Goal: Task Accomplishment & Management: Manage account settings

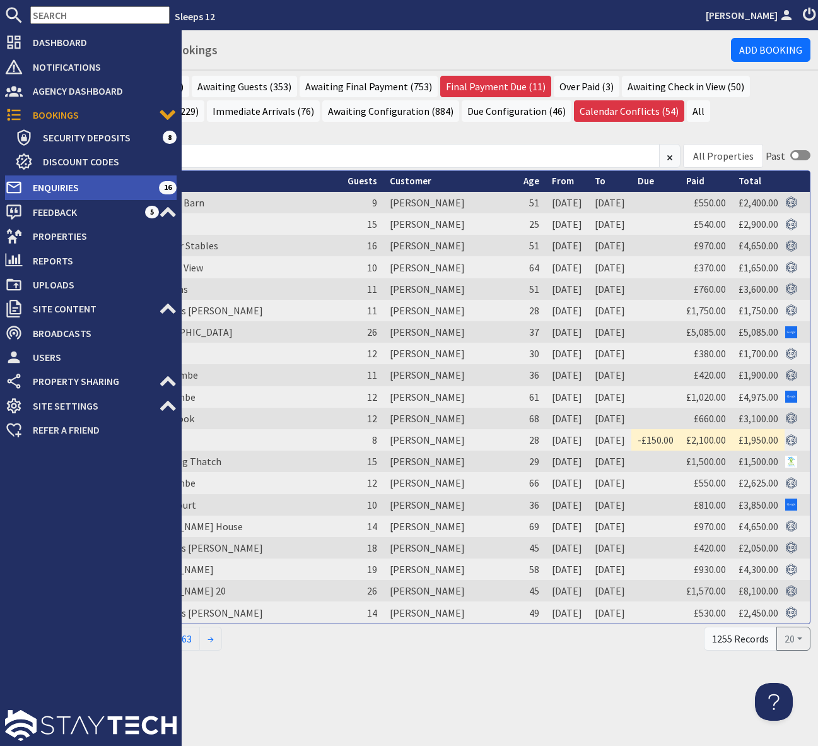
click at [107, 189] on span "Enquiries" at bounding box center [91, 187] width 136 height 20
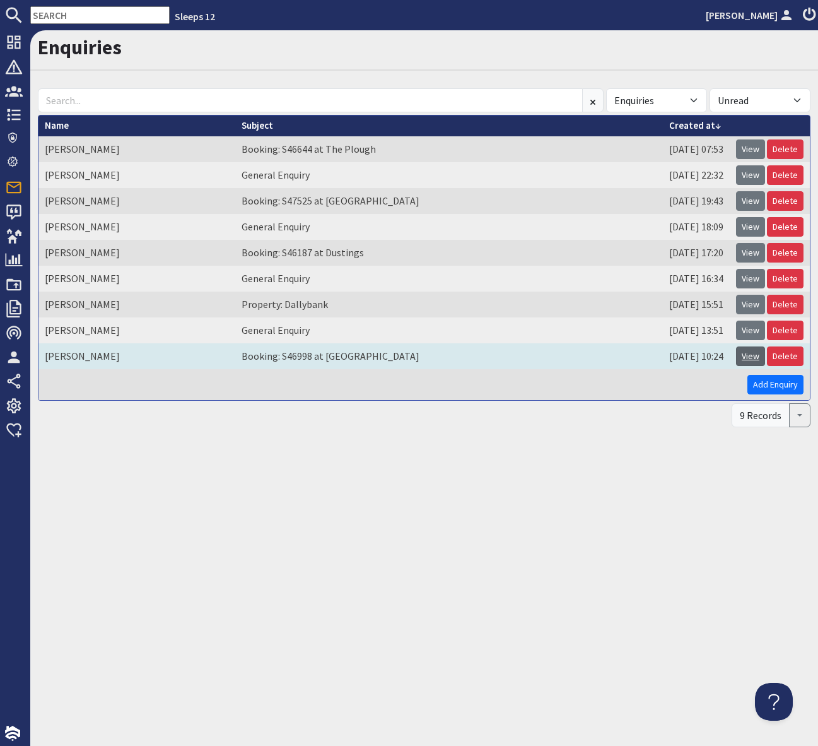
click at [755, 355] on link "View" at bounding box center [750, 356] width 29 height 20
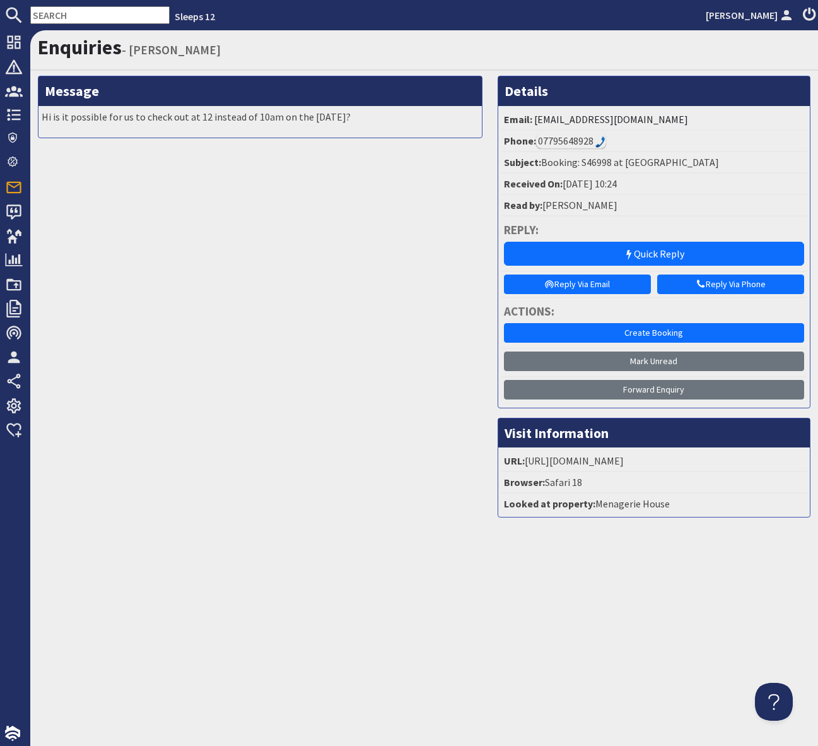
drag, startPoint x: 37, startPoint y: 8, endPoint x: 49, endPoint y: 7, distance: 11.4
click at [38, 8] on input "text" at bounding box center [99, 15] width 139 height 18
click at [48, 7] on input "text" at bounding box center [99, 15] width 139 height 18
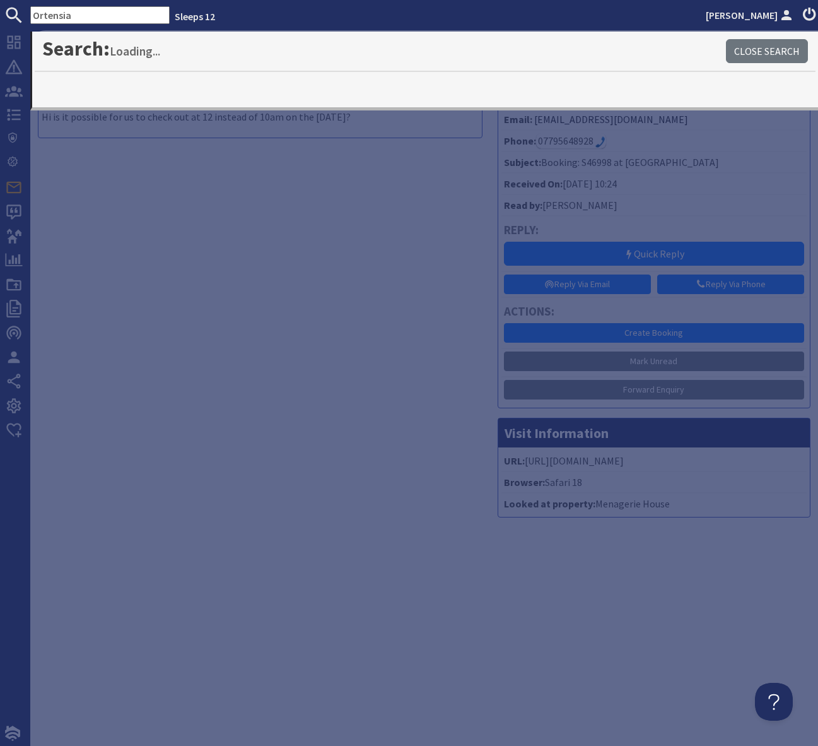
type input "Ortensia"
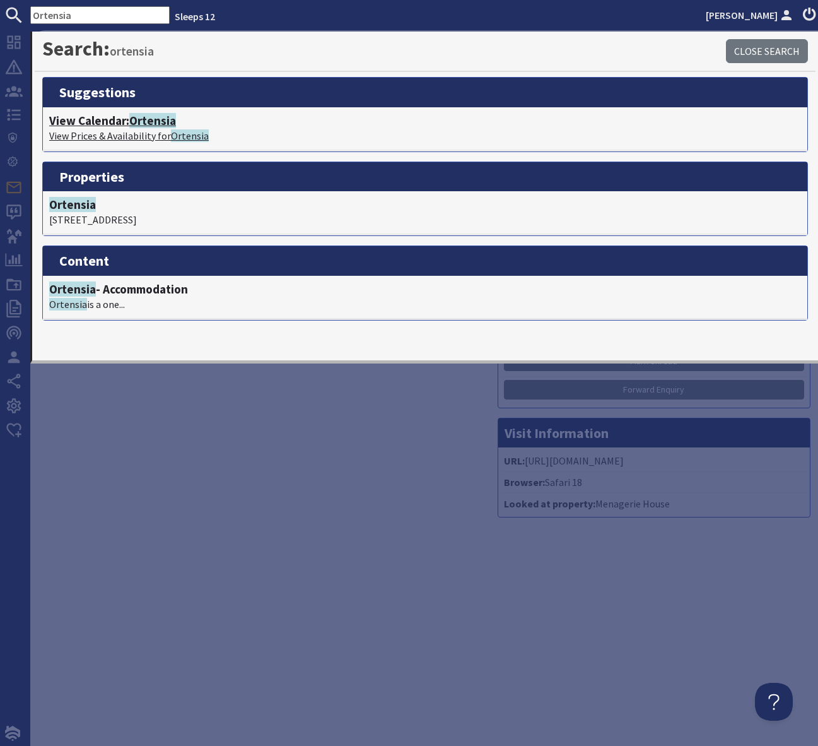
click at [150, 122] on span "Ortensia" at bounding box center [152, 120] width 47 height 15
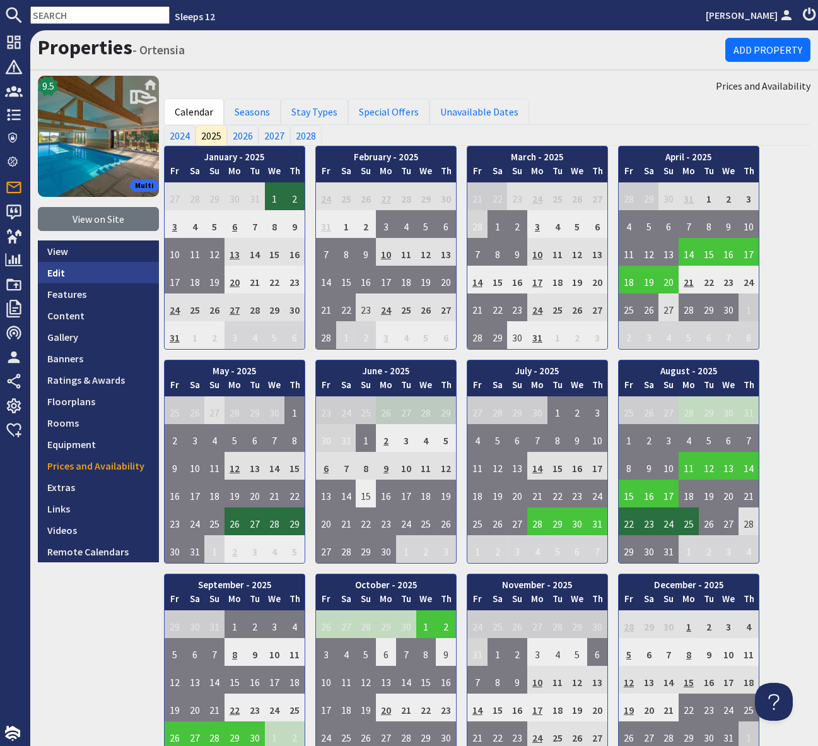
drag, startPoint x: 73, startPoint y: 271, endPoint x: 86, endPoint y: 262, distance: 16.8
click at [73, 271] on link "Edit" at bounding box center [98, 272] width 121 height 21
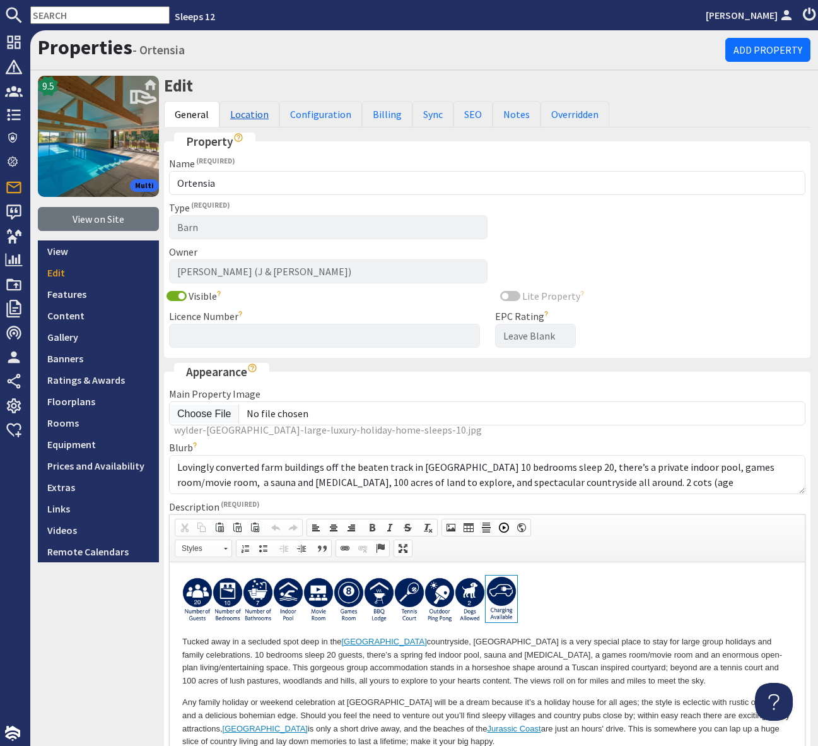
click at [242, 115] on link "Location" at bounding box center [250, 114] width 60 height 26
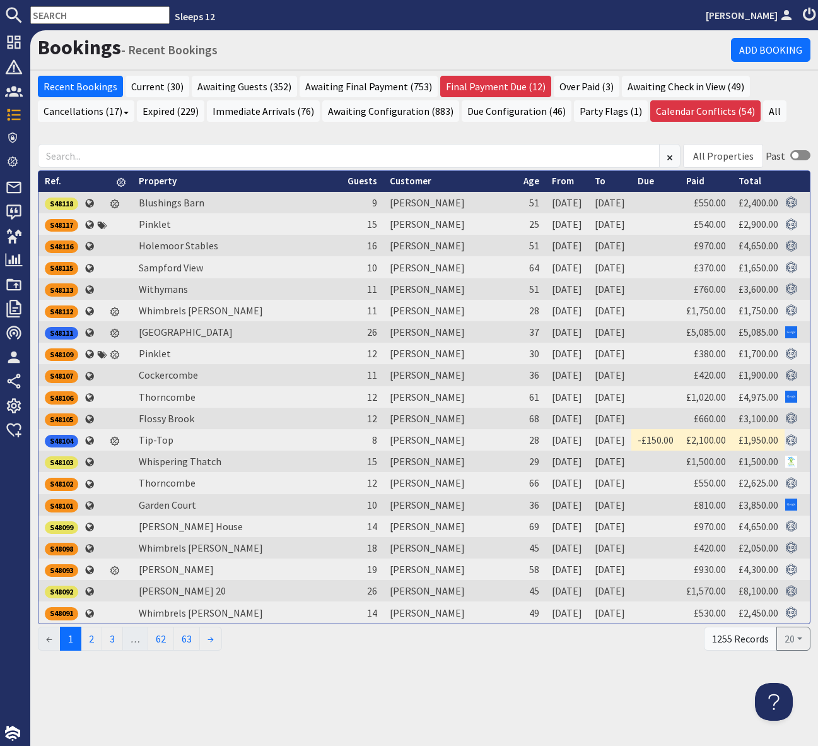
click at [52, 16] on input "text" at bounding box center [99, 15] width 139 height 18
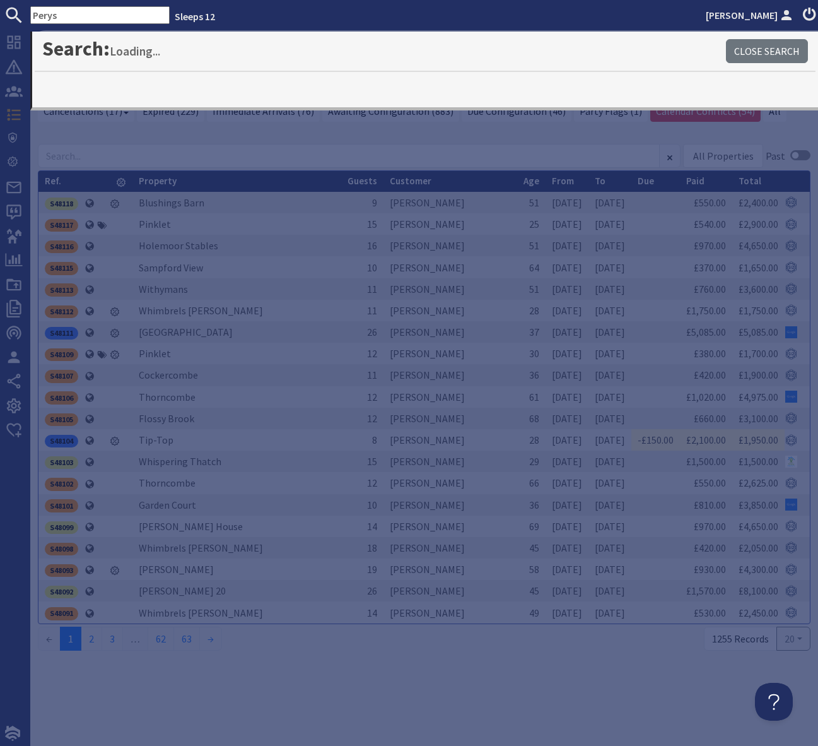
type input "Perys"
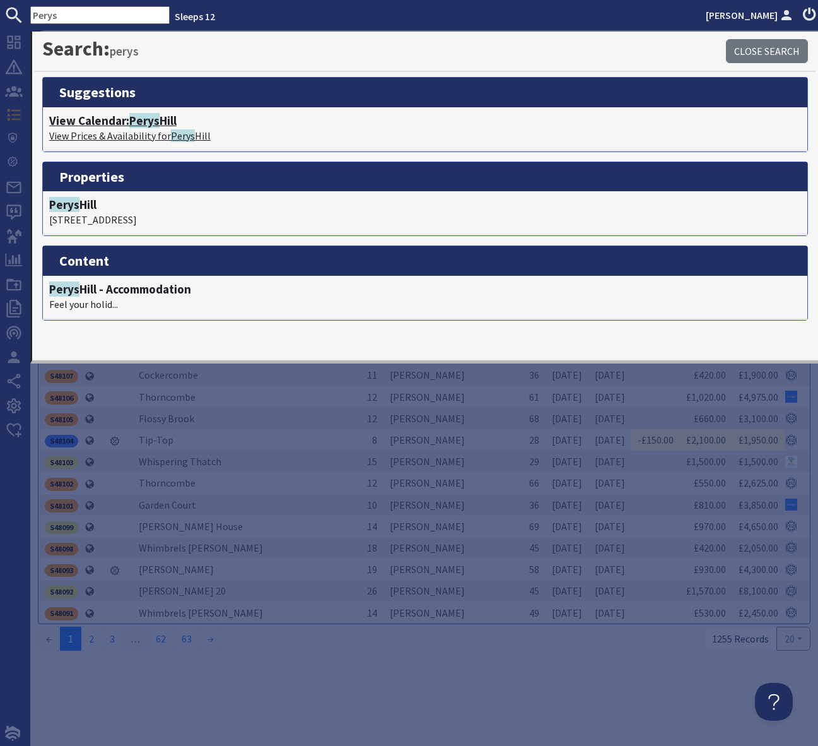
click at [153, 124] on span "Perys" at bounding box center [144, 120] width 30 height 15
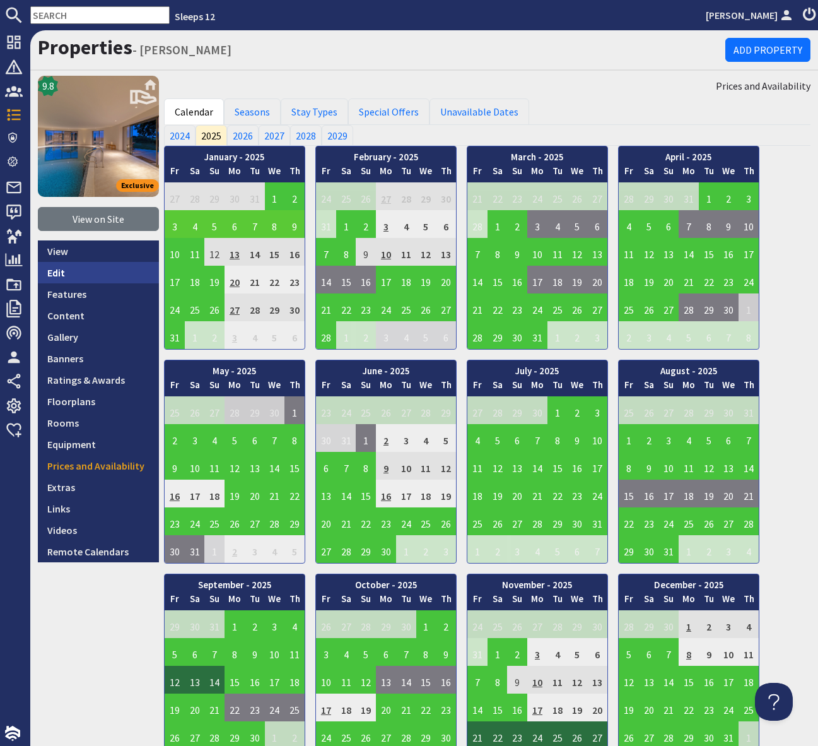
click at [71, 269] on link "Edit" at bounding box center [98, 272] width 121 height 21
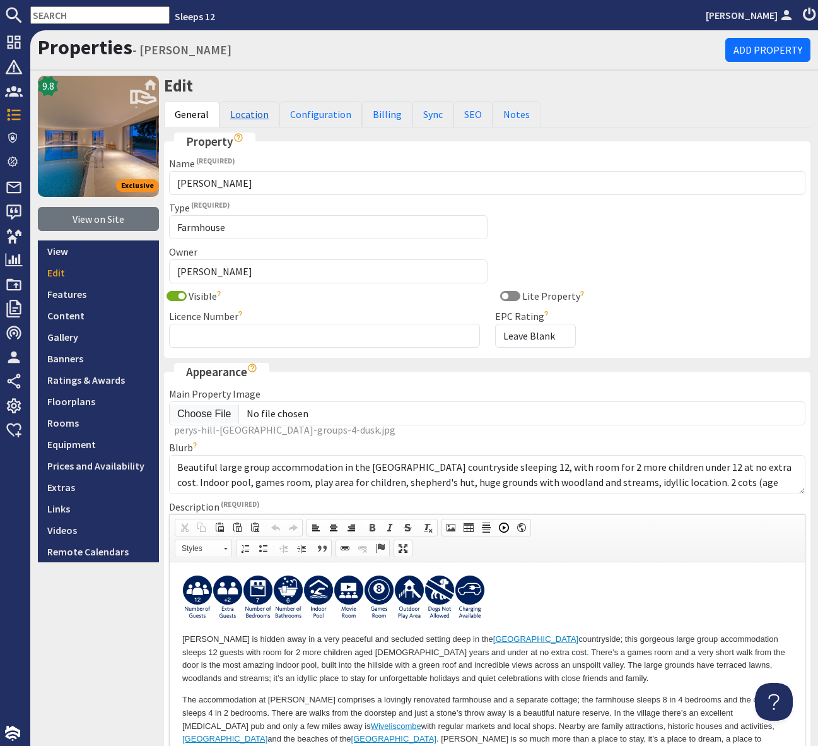
click at [246, 113] on link "Location" at bounding box center [250, 114] width 60 height 26
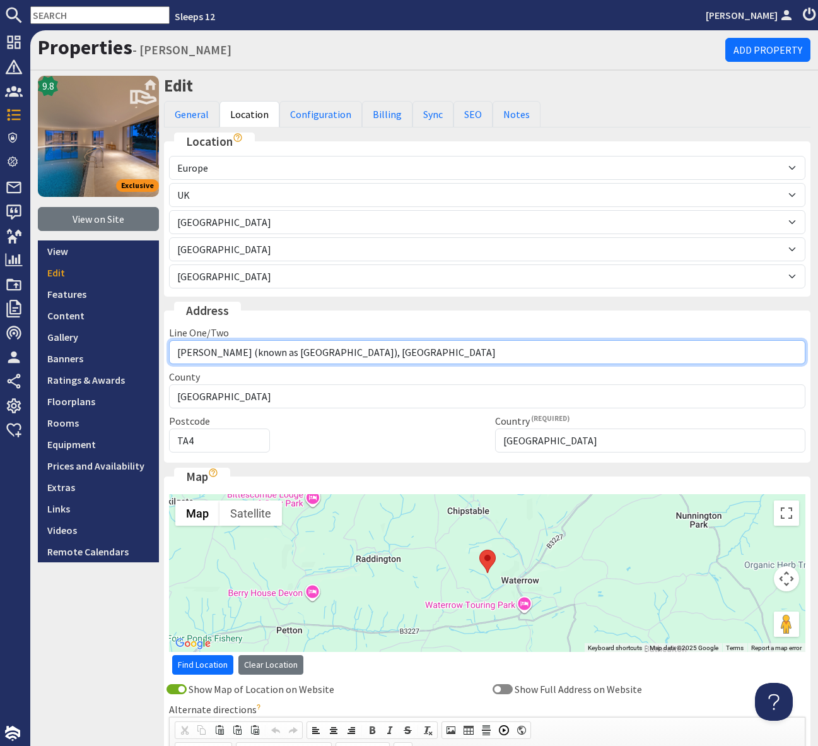
drag, startPoint x: 425, startPoint y: 352, endPoint x: 162, endPoint y: 356, distance: 263.1
click at [162, 356] on div "Line One/Two Perys Hill (known as Halsdown Farmhouse), Waterrow" at bounding box center [488, 344] width 652 height 39
click at [534, 353] on input "Perys Hill (known as Halsdown Farmhouse), Waterrow" at bounding box center [487, 352] width 637 height 24
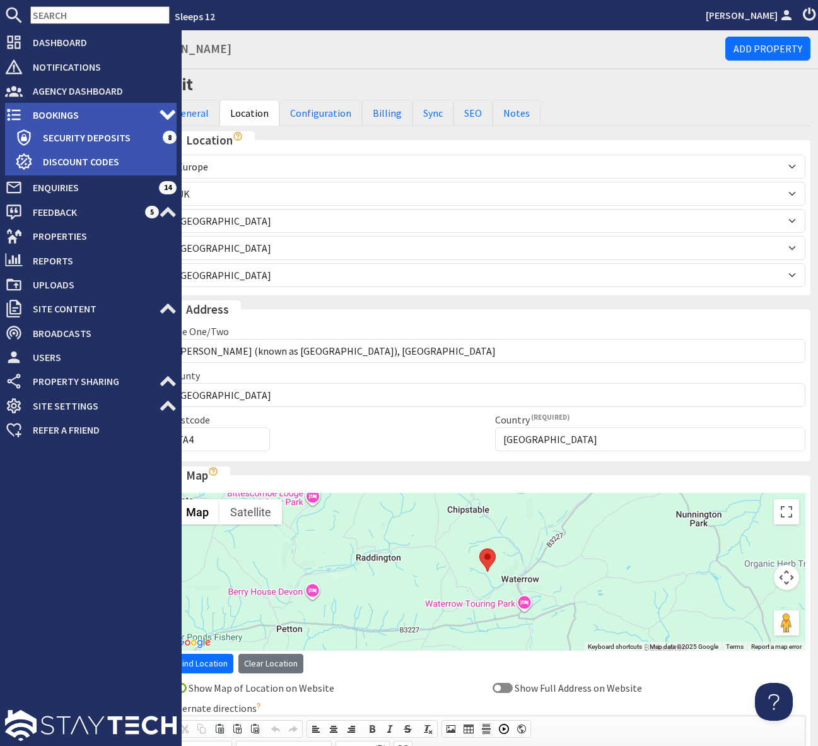
click at [77, 114] on span "Bookings" at bounding box center [91, 115] width 136 height 20
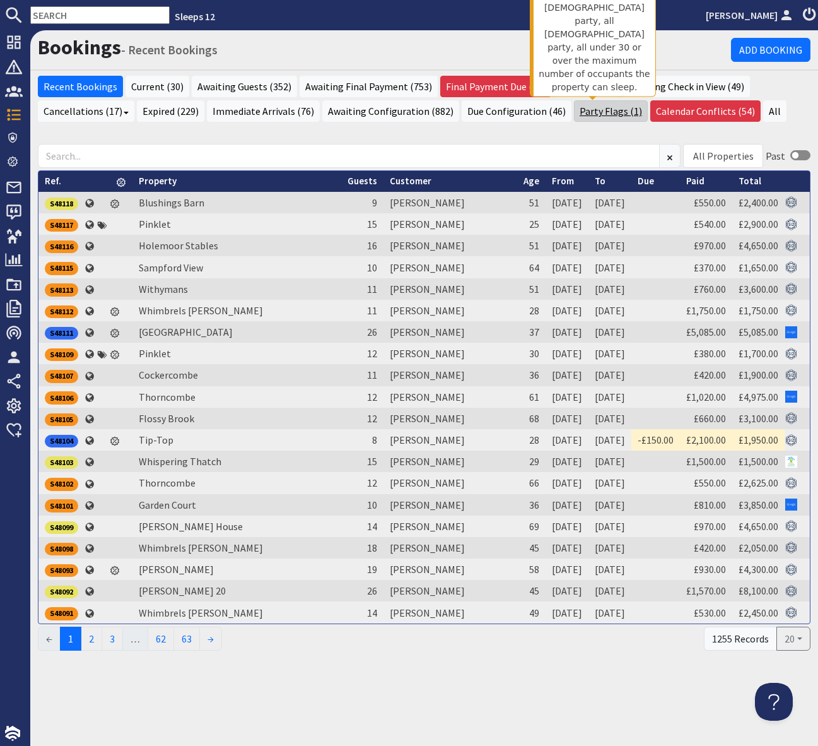
click at [590, 117] on link "Party Flags (1)" at bounding box center [611, 110] width 74 height 21
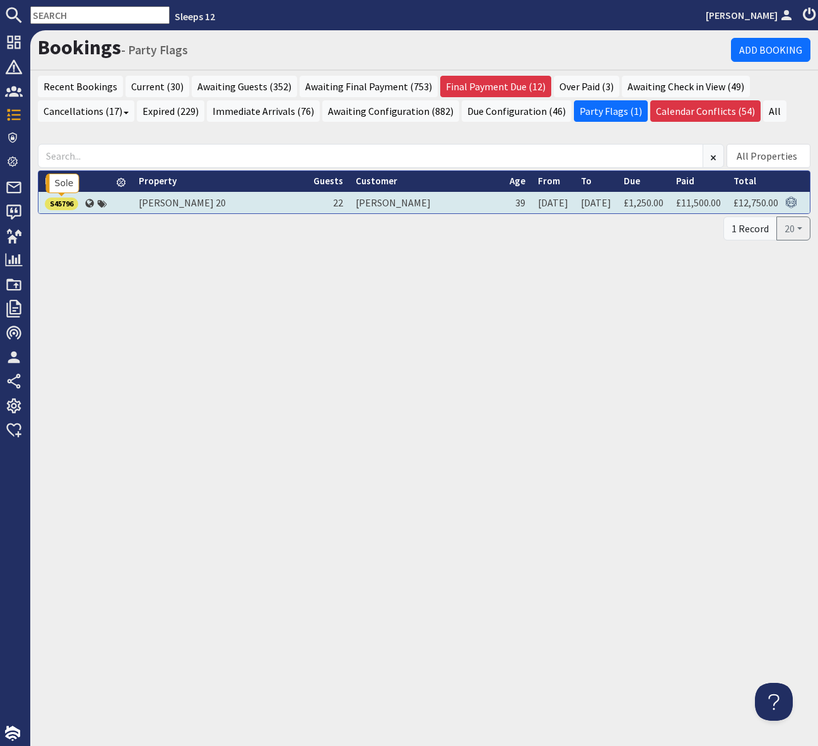
click at [66, 206] on div "S45796" at bounding box center [61, 203] width 33 height 13
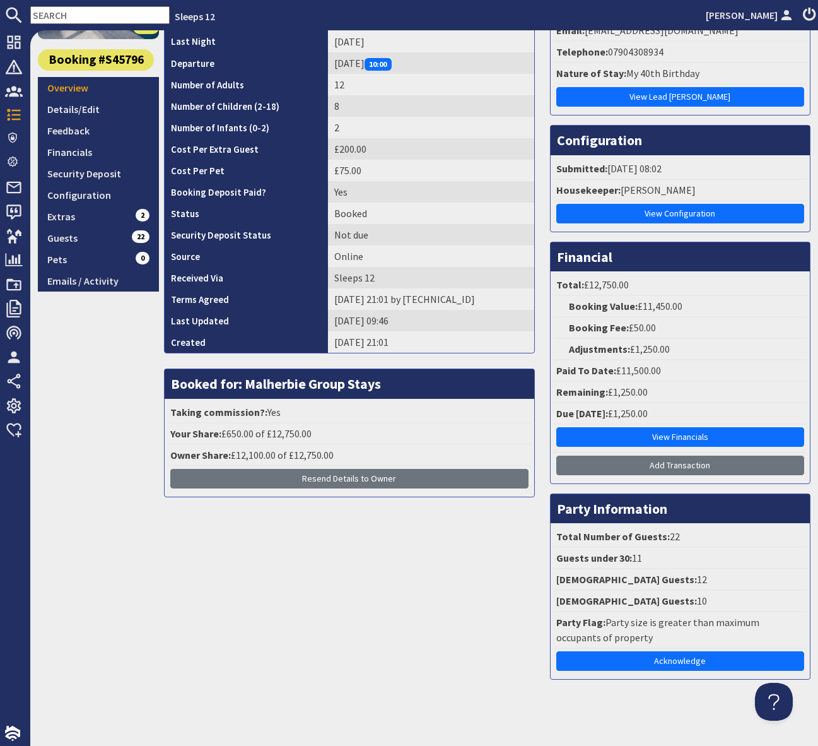
scroll to position [164, 0]
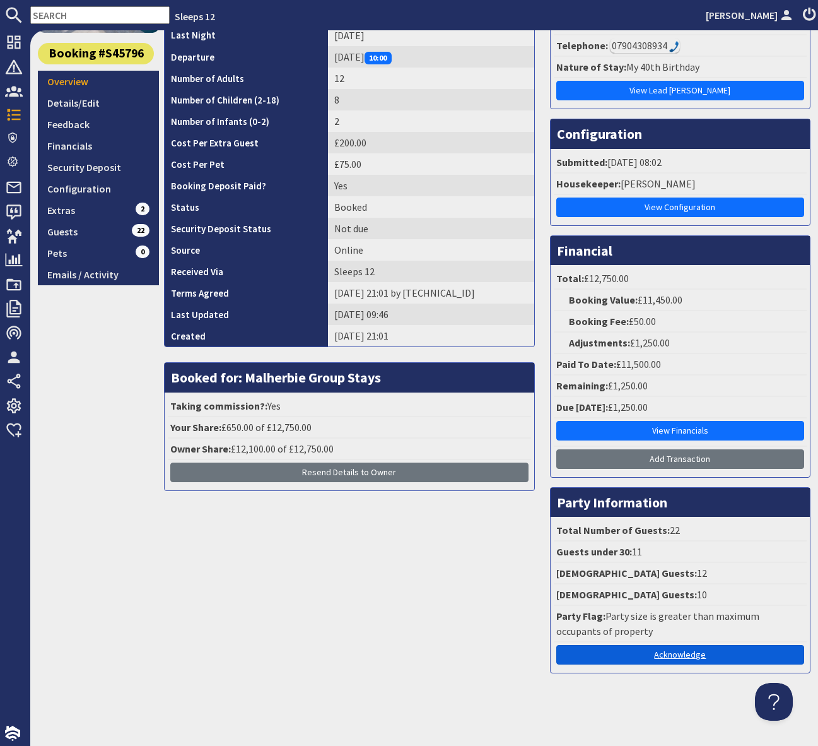
click at [674, 654] on link "Acknowledge" at bounding box center [680, 655] width 248 height 20
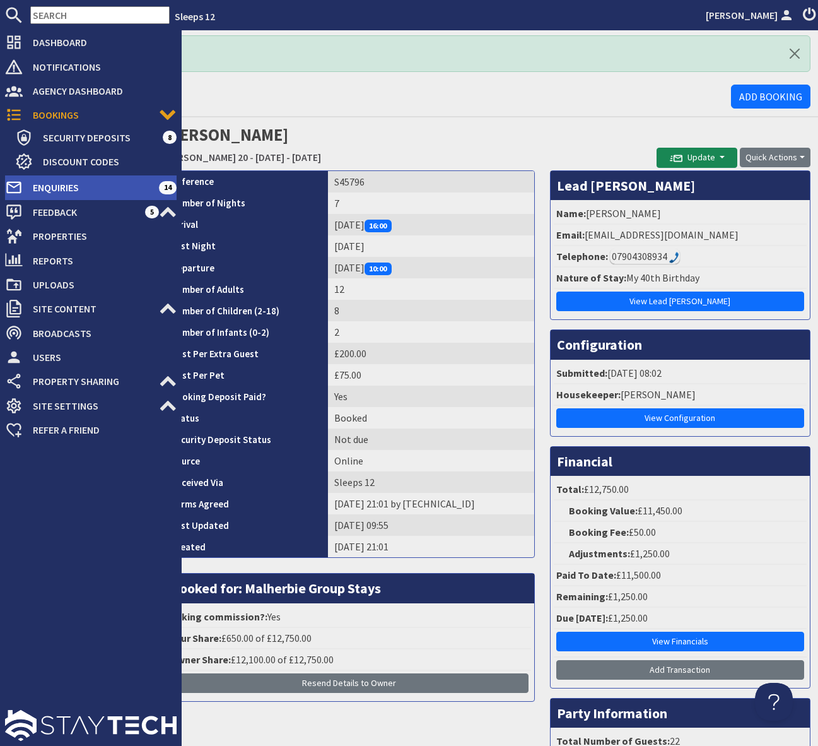
click at [130, 181] on span "Enquiries" at bounding box center [91, 187] width 136 height 20
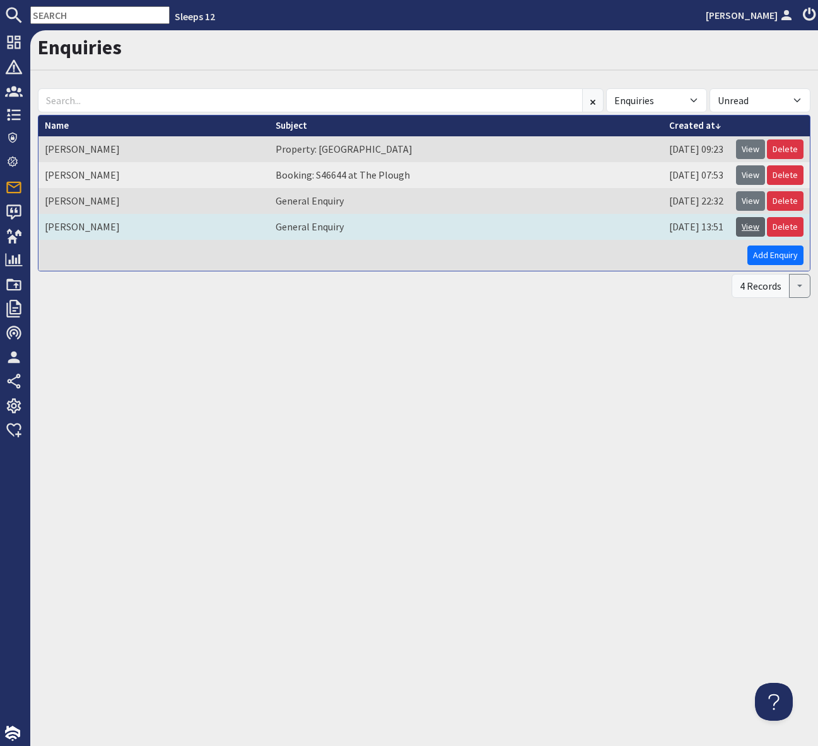
click at [752, 227] on link "View" at bounding box center [750, 227] width 29 height 20
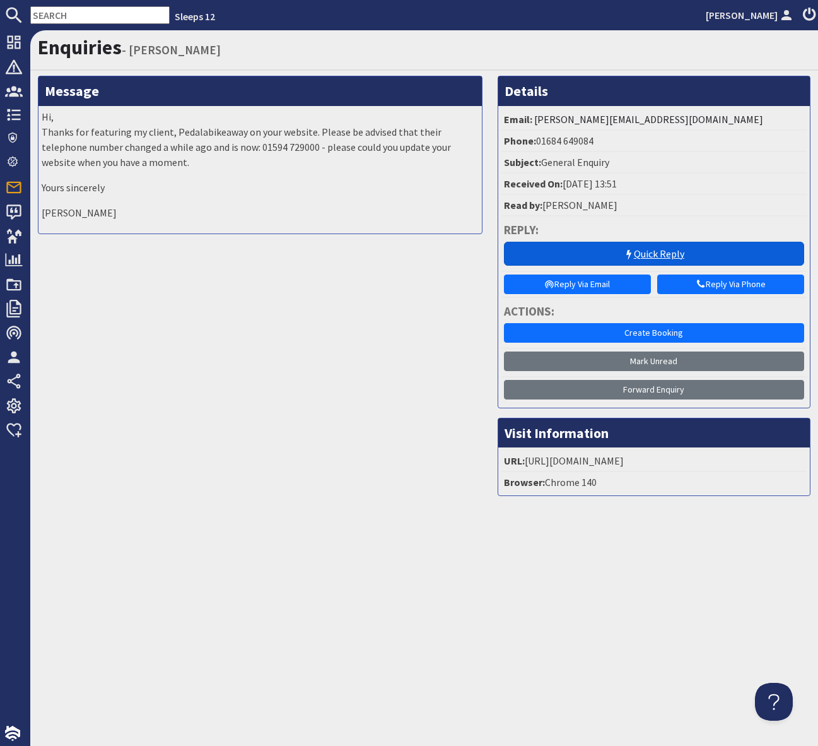
click at [596, 254] on link "Quick Reply" at bounding box center [654, 254] width 300 height 24
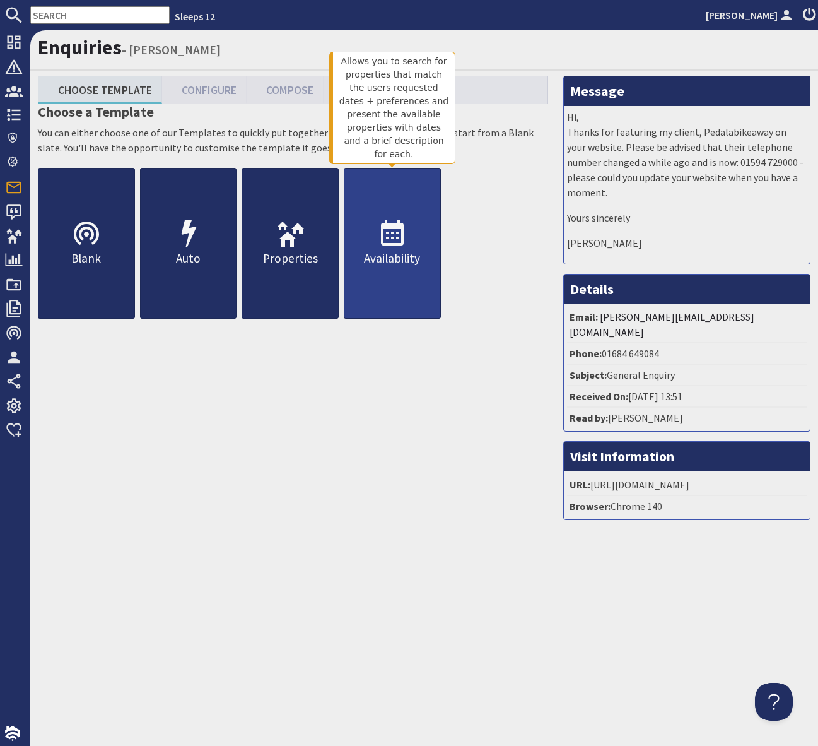
click at [415, 232] on link "Availability" at bounding box center [392, 243] width 97 height 151
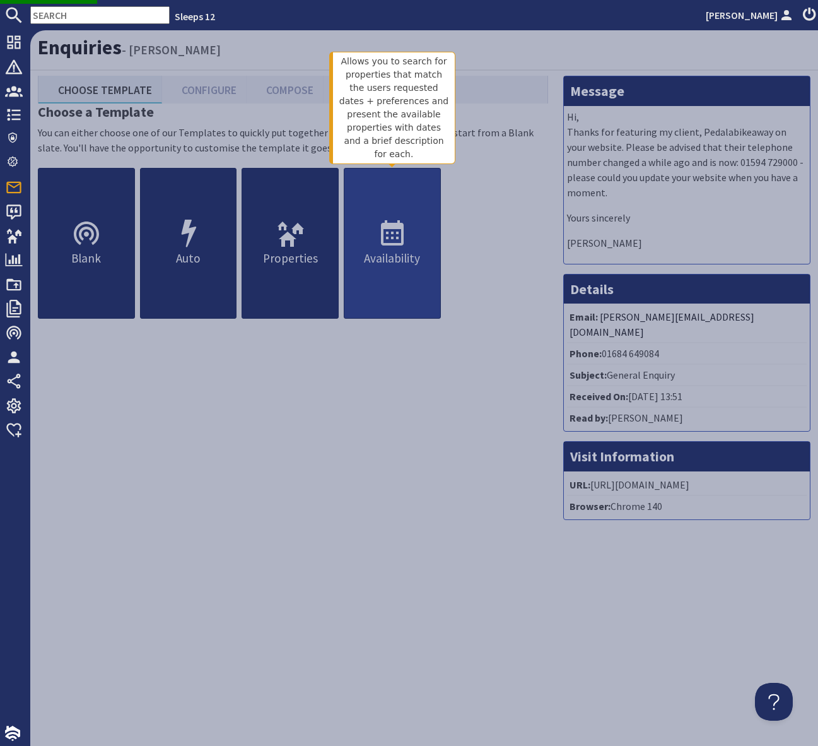
click at [401, 237] on use at bounding box center [392, 232] width 23 height 25
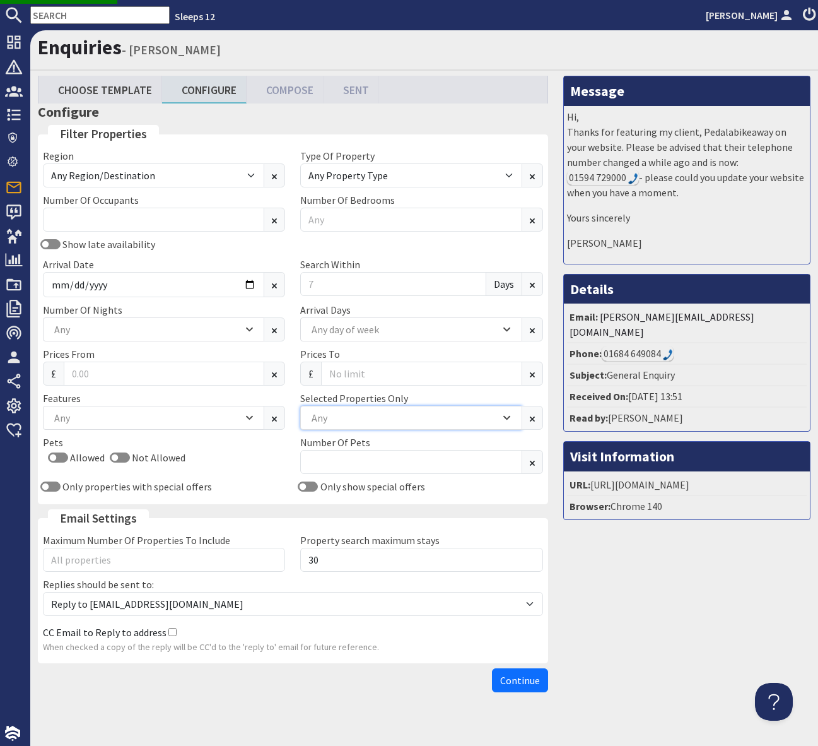
click at [409, 423] on div "Any" at bounding box center [404, 418] width 192 height 14
click at [406, 420] on div "Any" at bounding box center [404, 418] width 192 height 14
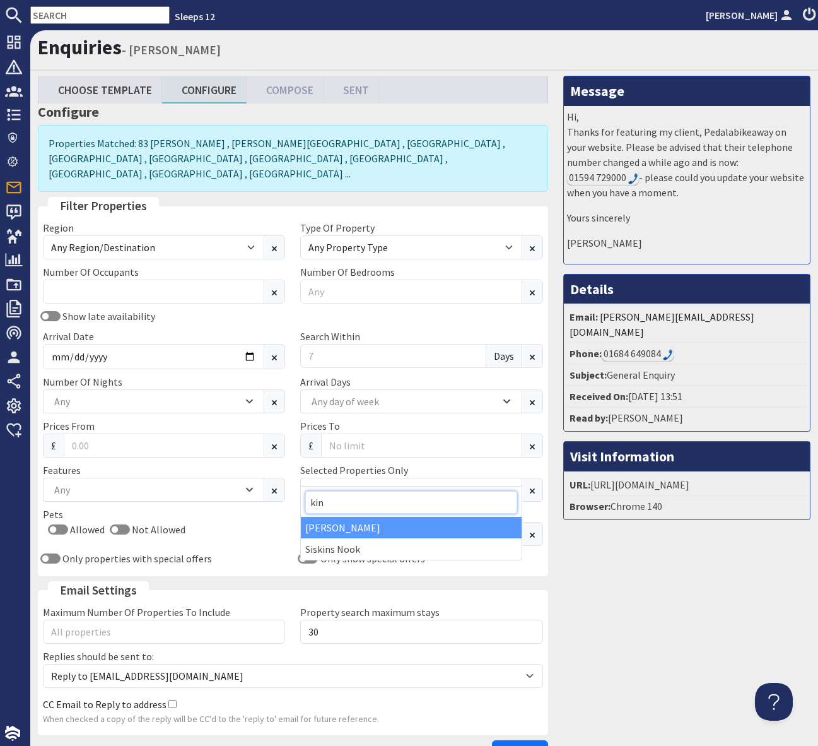
type input "kin"
click at [340, 526] on div "Kingshay Barton" at bounding box center [411, 527] width 220 height 21
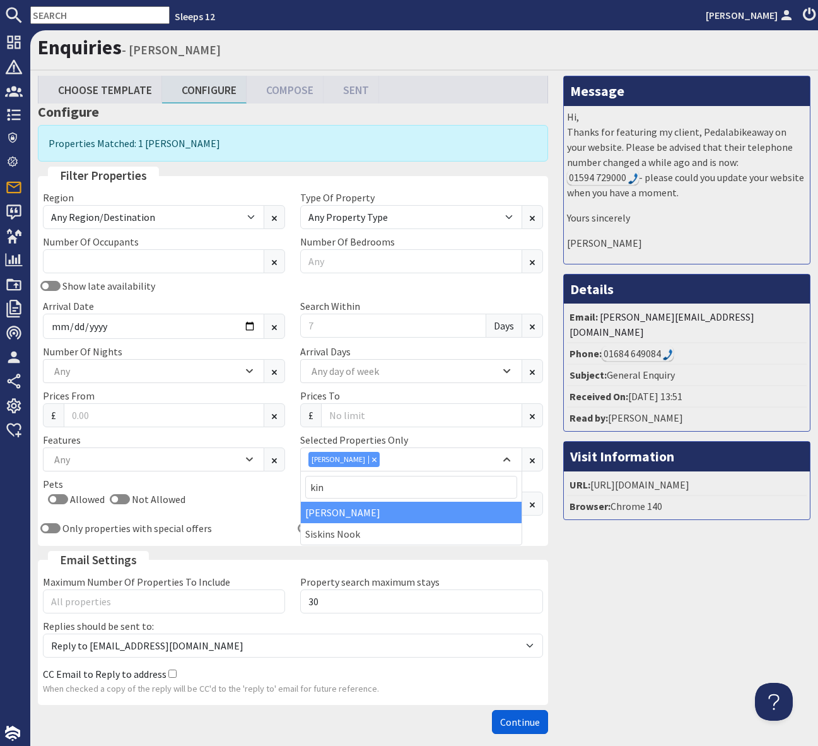
click at [520, 723] on span "Continue" at bounding box center [520, 721] width 40 height 13
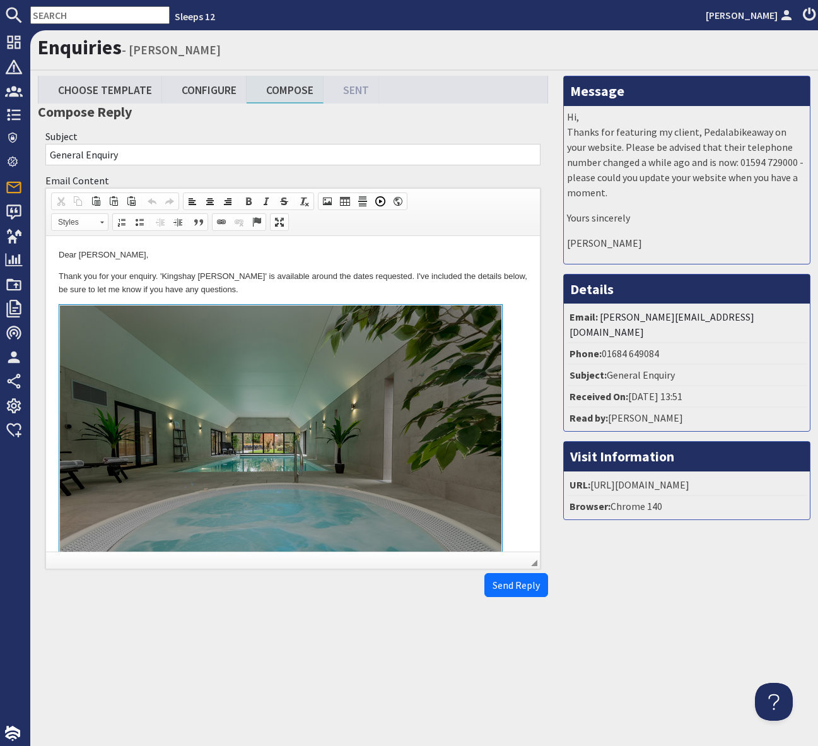
click at [385, 291] on p "Thank you for your enquiry. 'Kingshay Barton' is available around the dates req…" at bounding box center [293, 283] width 469 height 26
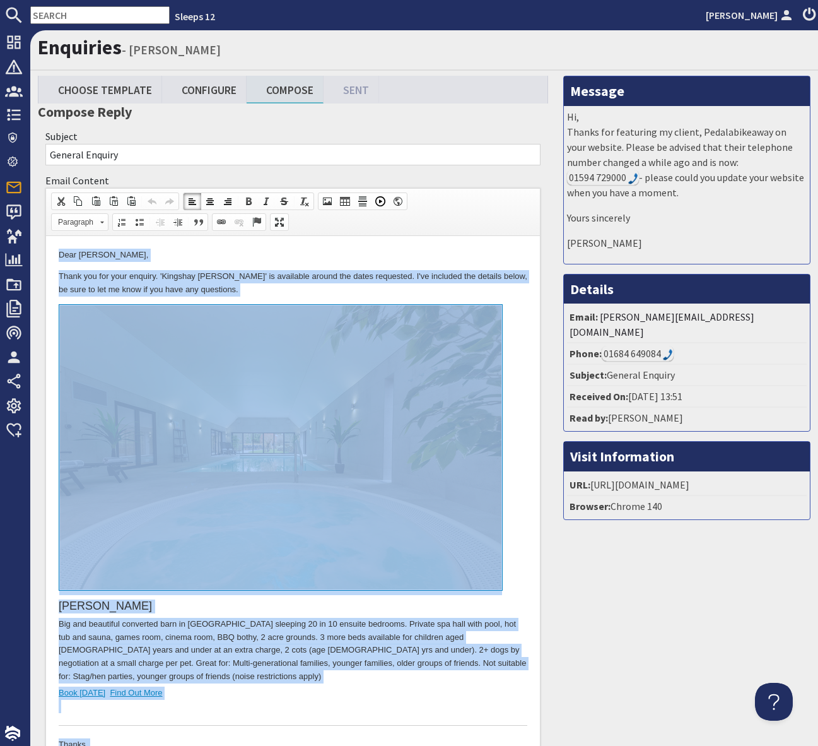
copy body "Dear Tanya Marchant, Thank you for your enquiry. 'Kingshay Barton' is available…"
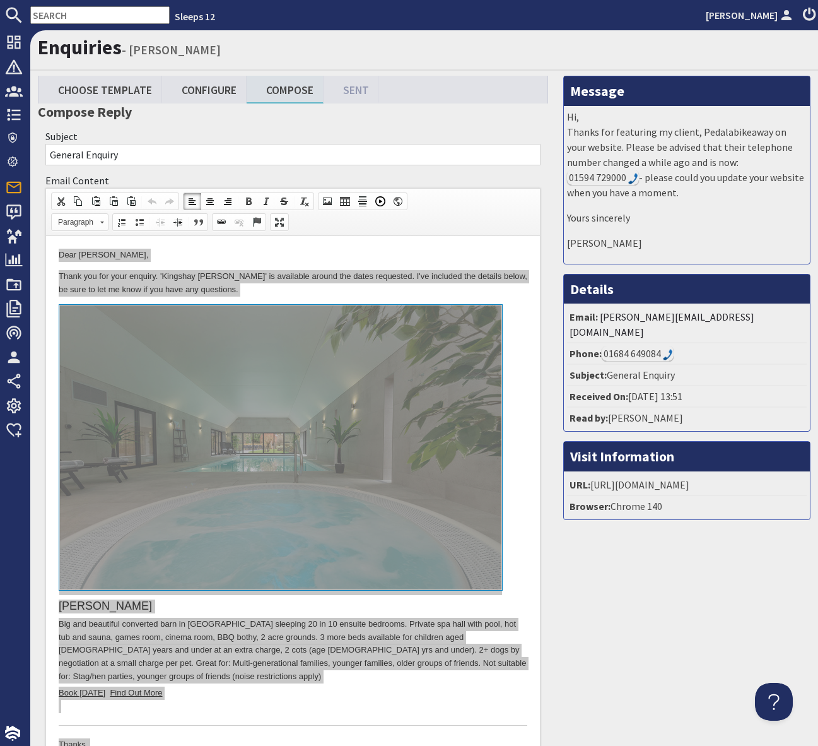
click at [64, 12] on input "text" at bounding box center [99, 15] width 139 height 18
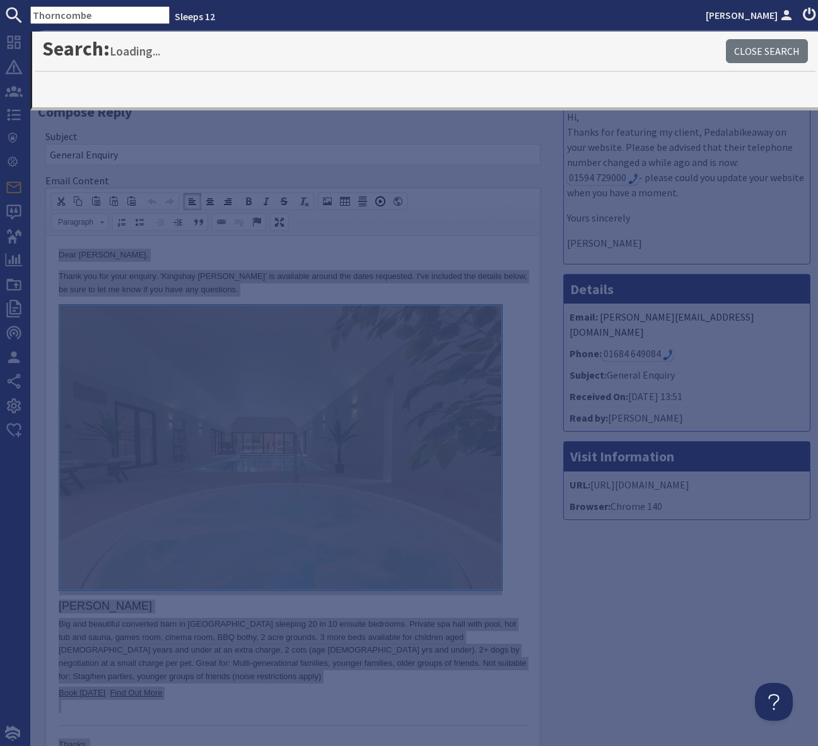
type input "Thorncombe"
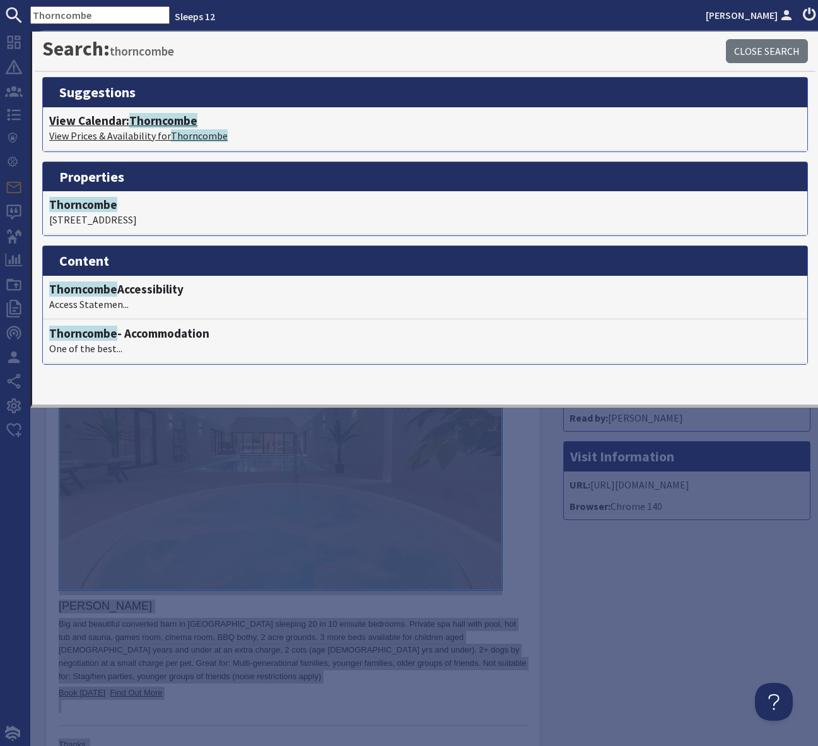
click at [184, 122] on span "Thorncombe" at bounding box center [163, 120] width 68 height 15
type textarea "<p>Dear Tanya Marchant,</p> <p>Thank you for your enquiry. &#39;Kingshay Barton…"
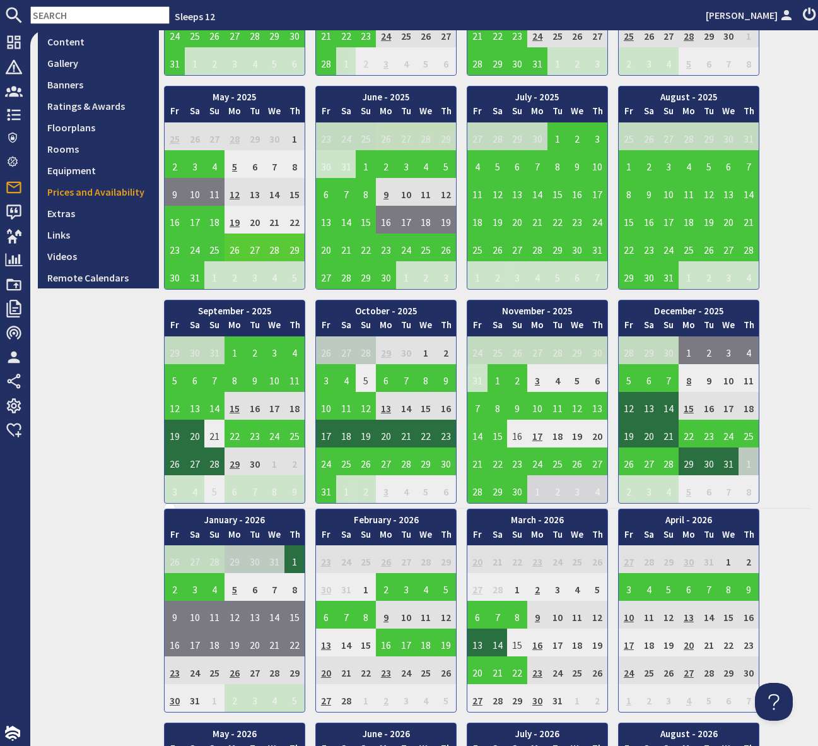
scroll to position [131, 0]
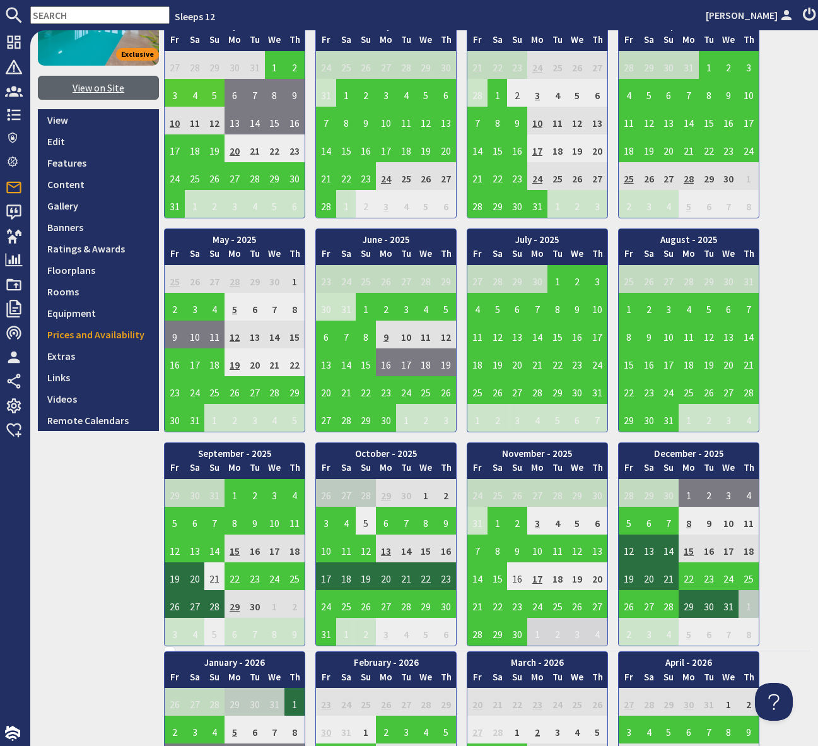
click at [103, 90] on link "View on Site" at bounding box center [98, 88] width 121 height 24
click at [68, 16] on input "text" at bounding box center [99, 15] width 139 height 18
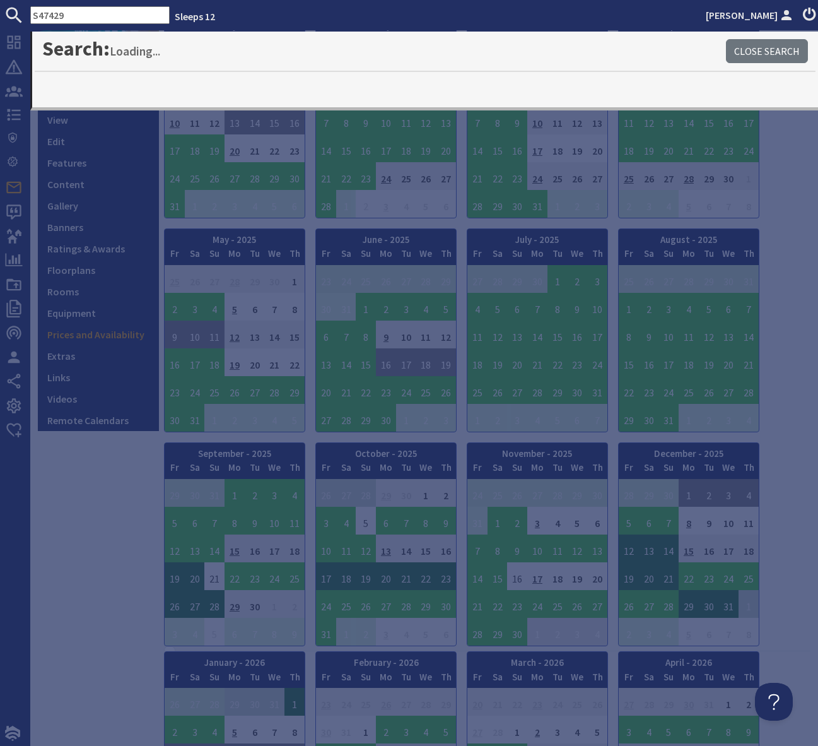
type input "S47429"
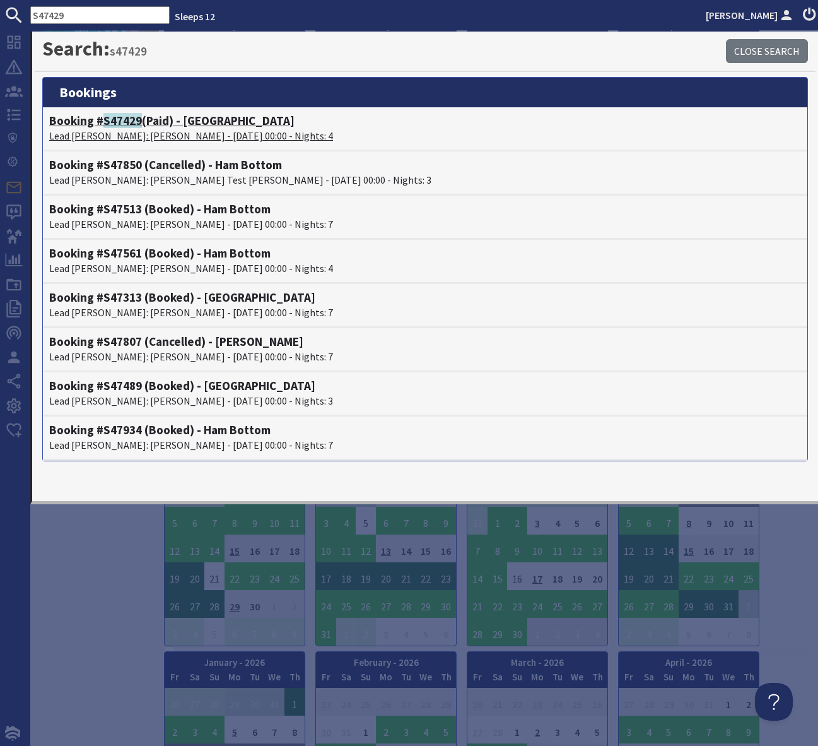
click at [196, 121] on h4 "Booking # S47429 (Paid) - Croftview" at bounding box center [425, 121] width 752 height 15
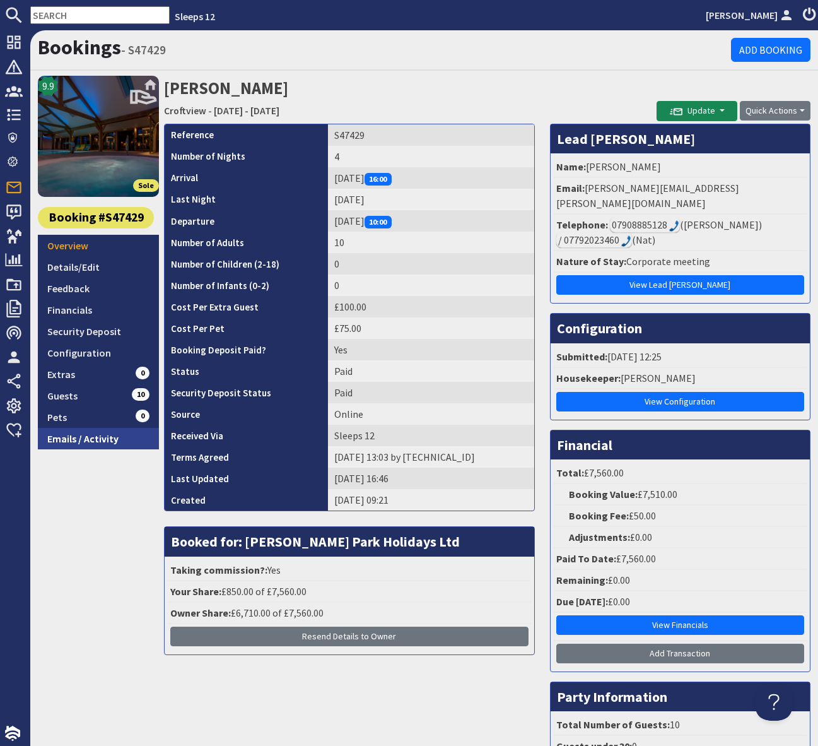
click at [112, 442] on link "Emails / Activity" at bounding box center [98, 438] width 121 height 21
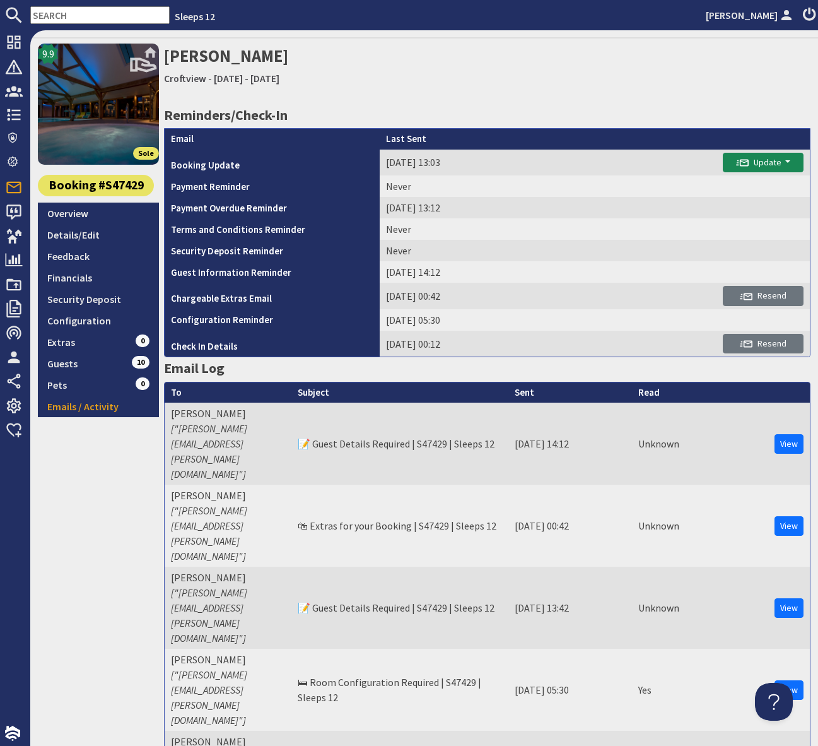
scroll to position [38, 0]
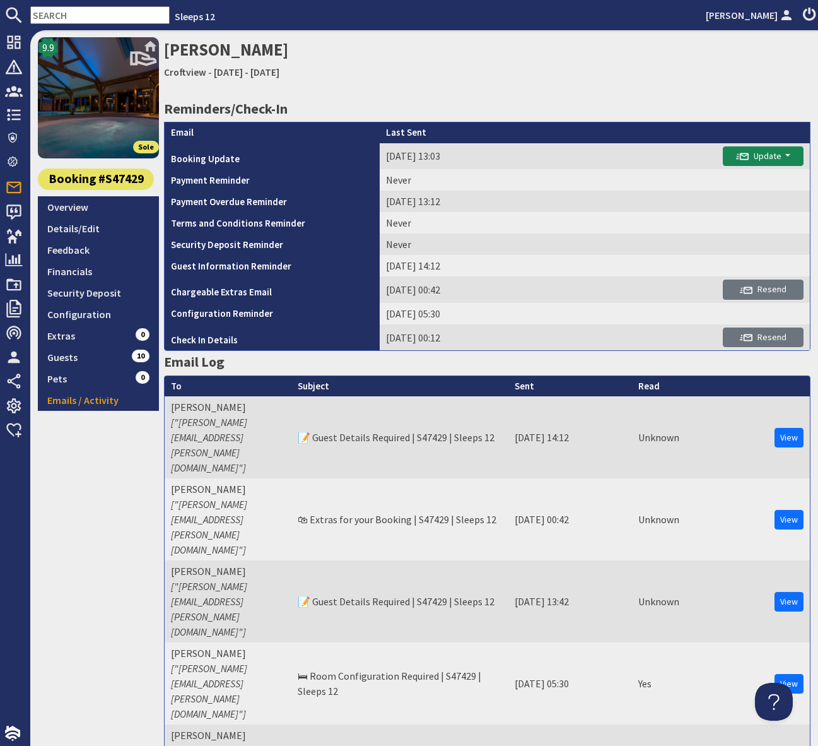
click at [183, 68] on link "Croftview" at bounding box center [185, 72] width 42 height 13
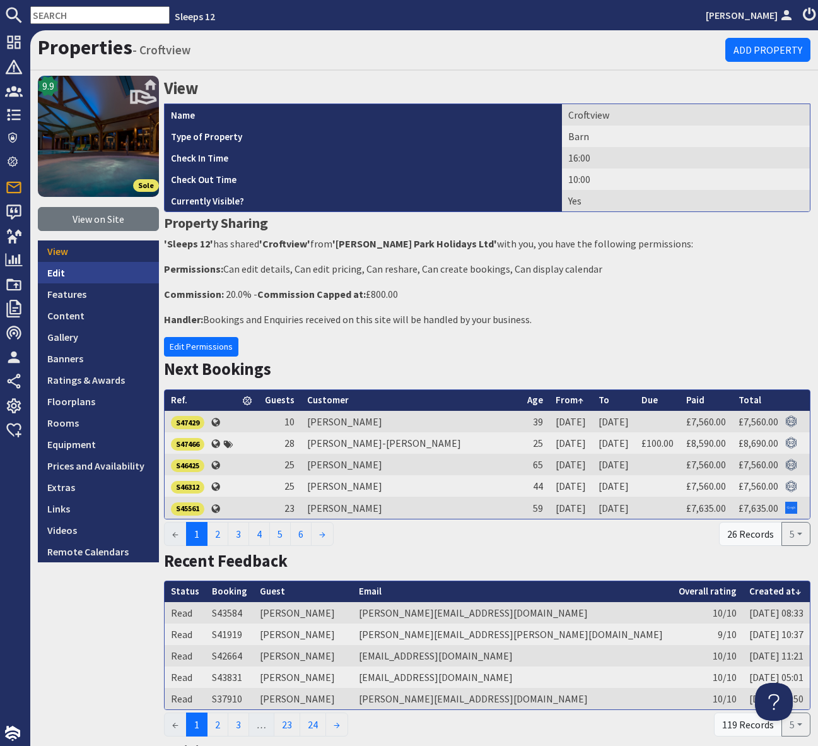
click at [77, 272] on link "Edit" at bounding box center [98, 272] width 121 height 21
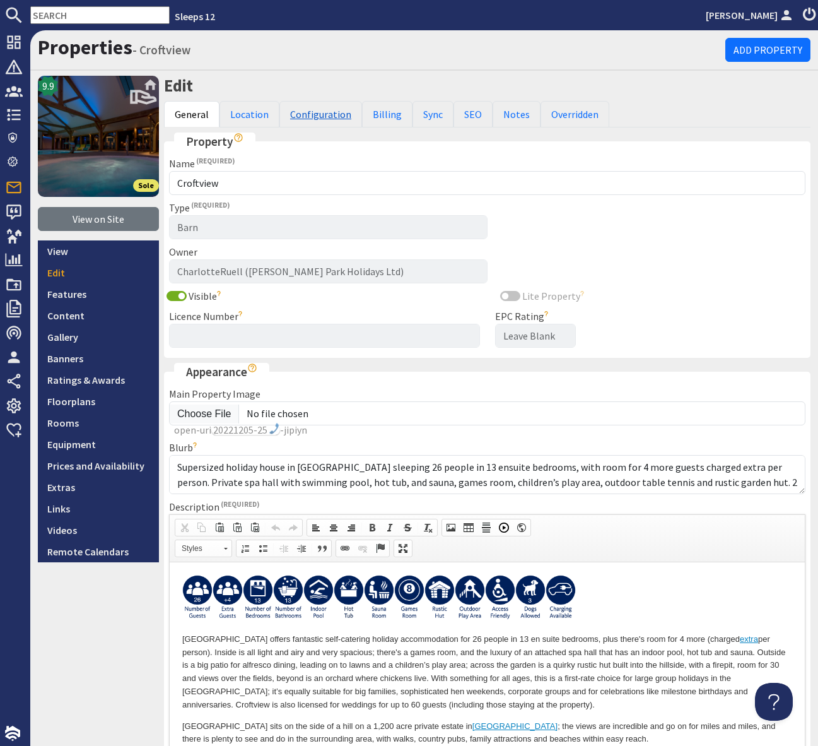
click at [320, 110] on link "Configuration" at bounding box center [320, 114] width 83 height 26
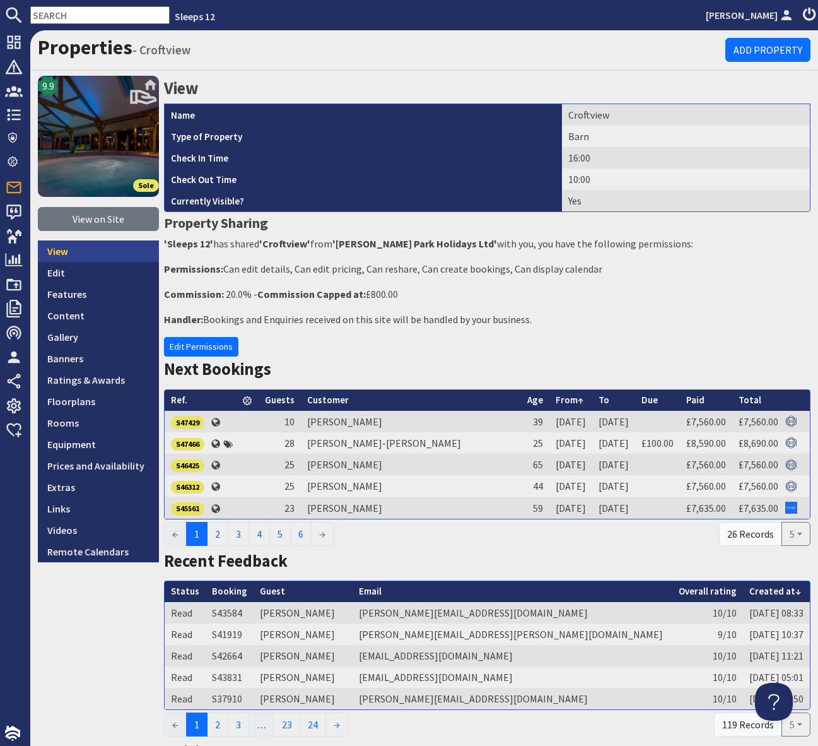
click at [85, 250] on link "View" at bounding box center [98, 250] width 121 height 21
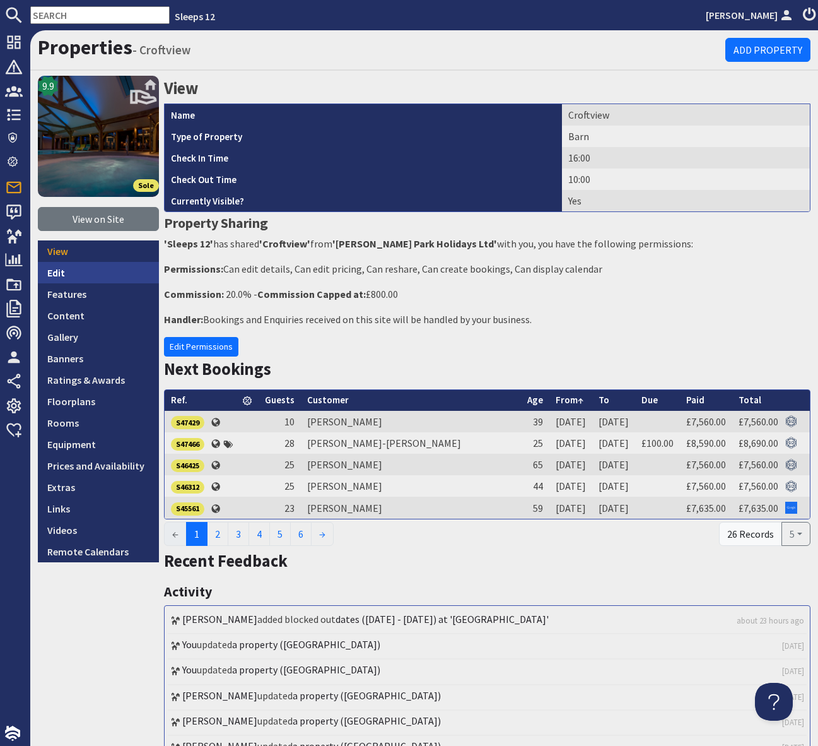
click at [76, 273] on link "Edit" at bounding box center [98, 272] width 121 height 21
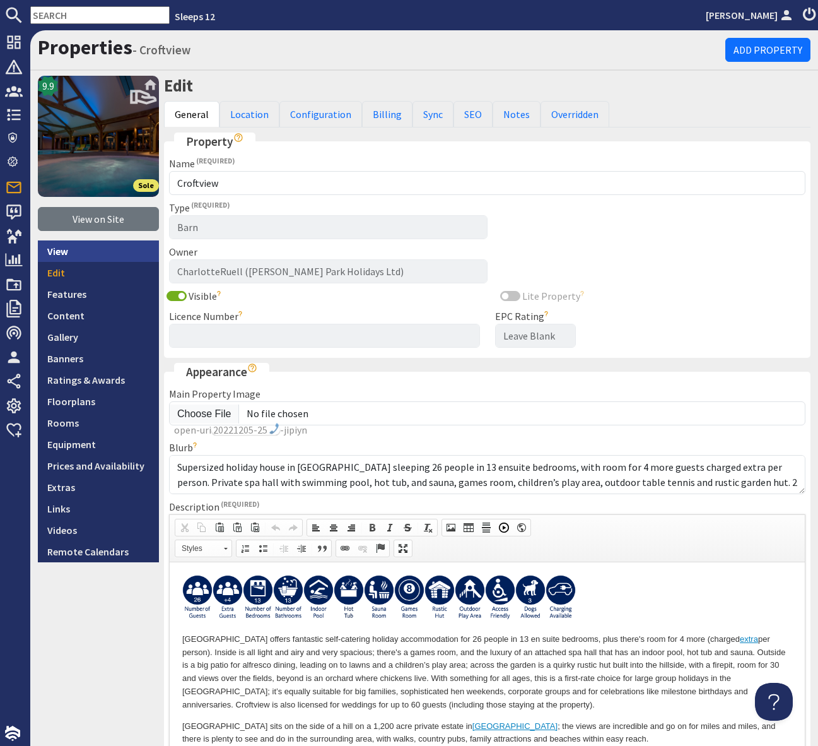
click at [63, 249] on link "View" at bounding box center [98, 250] width 121 height 21
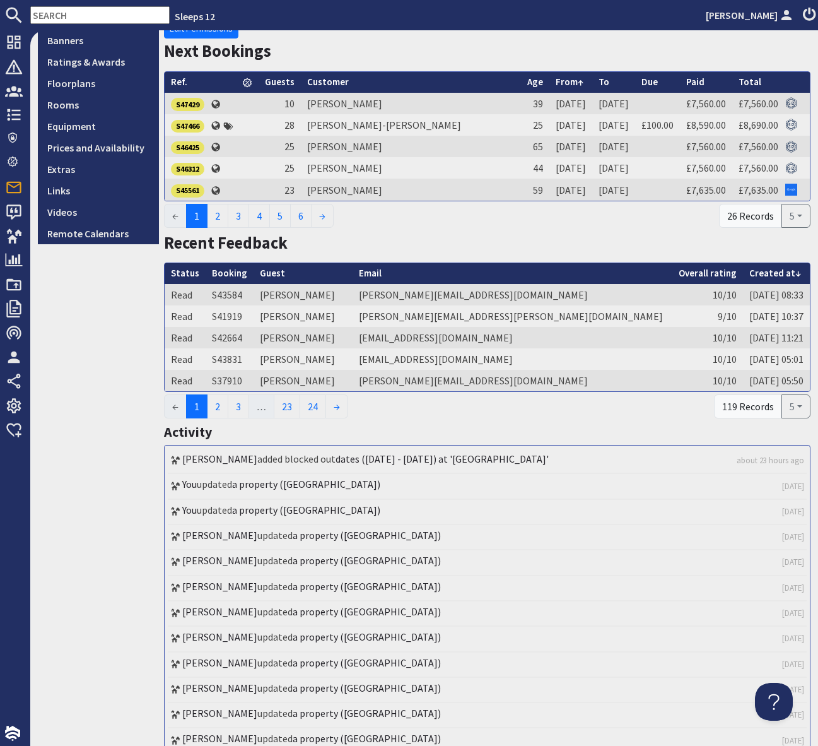
scroll to position [252, 0]
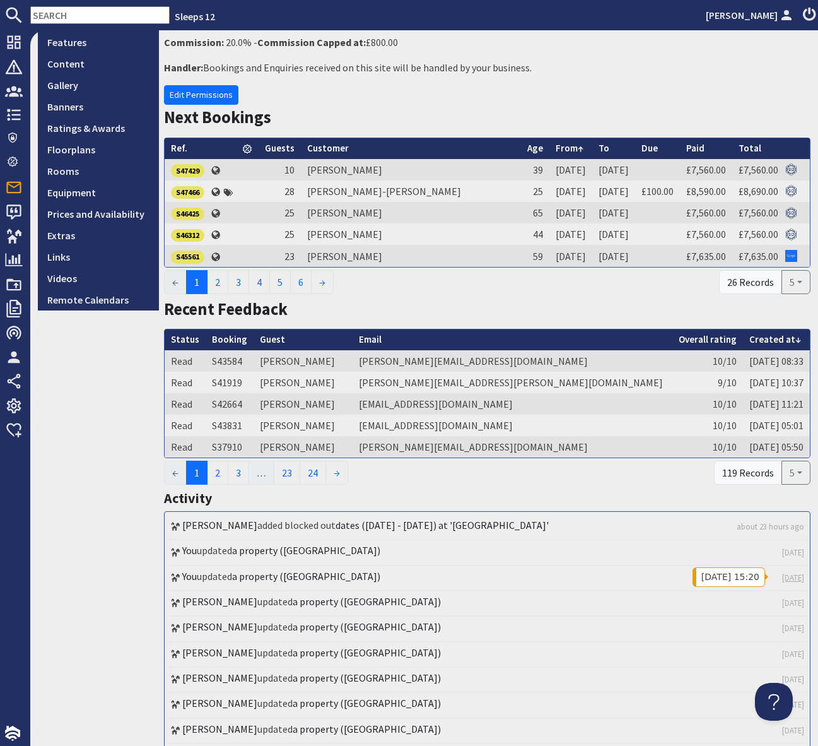
click at [782, 577] on link "4 days ago" at bounding box center [793, 578] width 22 height 12
click at [783, 553] on link "4 days ago" at bounding box center [793, 552] width 22 height 12
click at [783, 577] on link "4 days ago" at bounding box center [793, 578] width 22 height 12
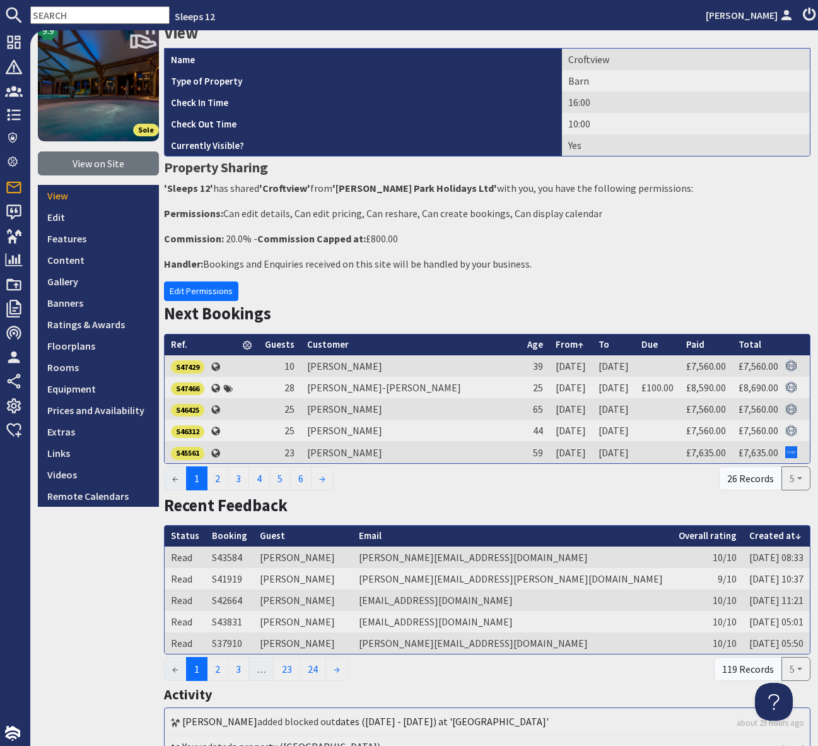
scroll to position [0, 0]
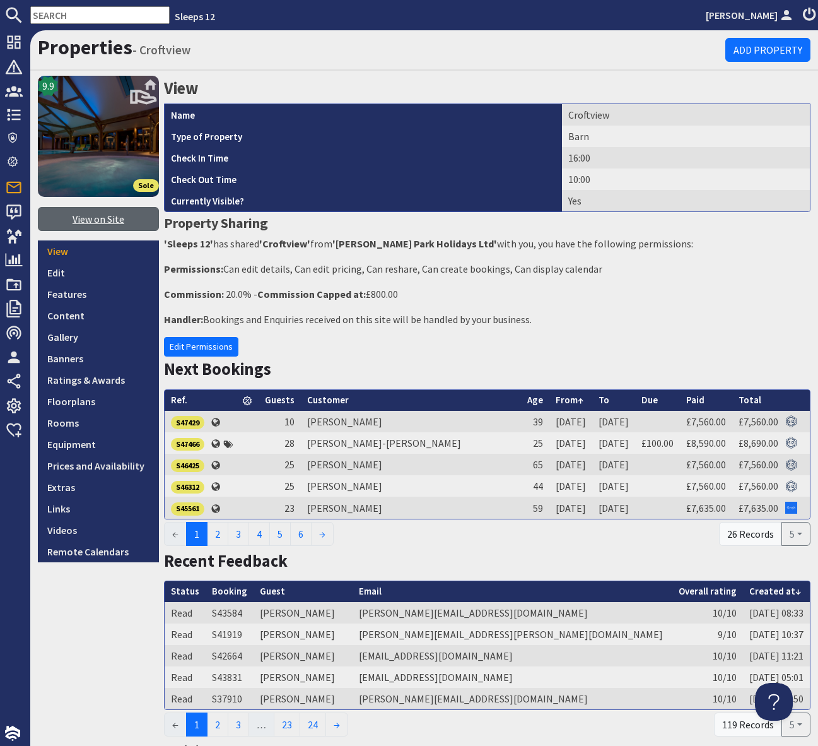
click at [94, 223] on link "View on Site" at bounding box center [98, 219] width 121 height 24
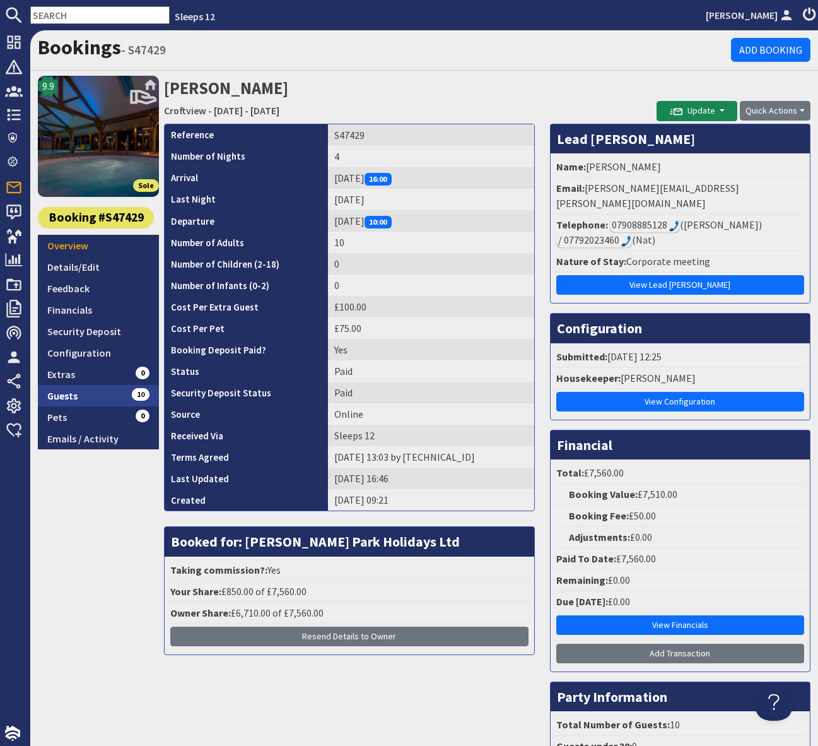
click at [115, 399] on link "Guests 10" at bounding box center [98, 395] width 121 height 21
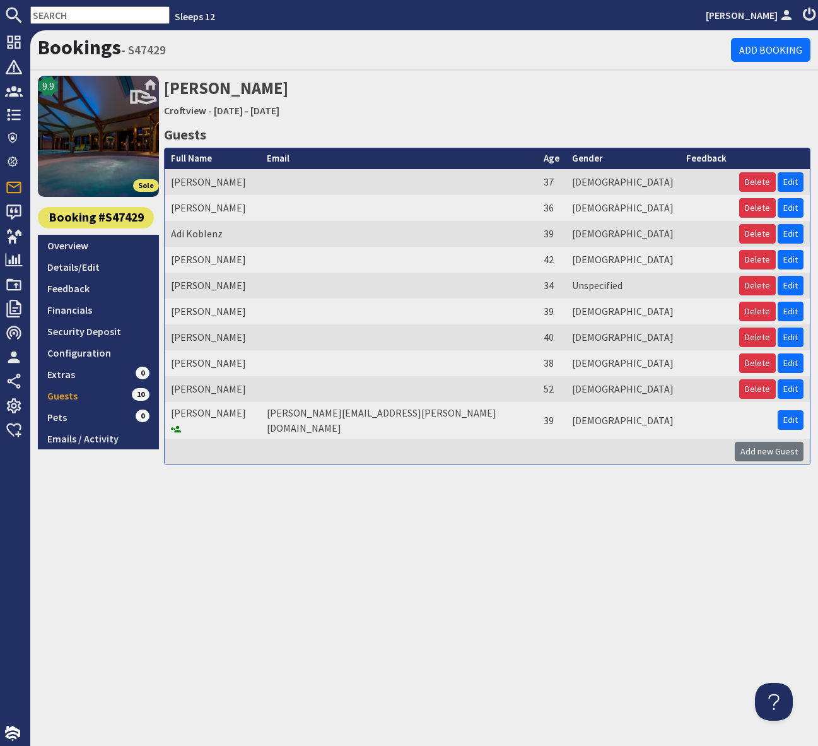
click at [266, 537] on div "Bookings - S47429 Add Booking 9.9 Sole Booking #S47429 Overview Details/Edit Fe…" at bounding box center [424, 387] width 788 height 715
click at [174, 111] on link "Croftview" at bounding box center [185, 110] width 42 height 13
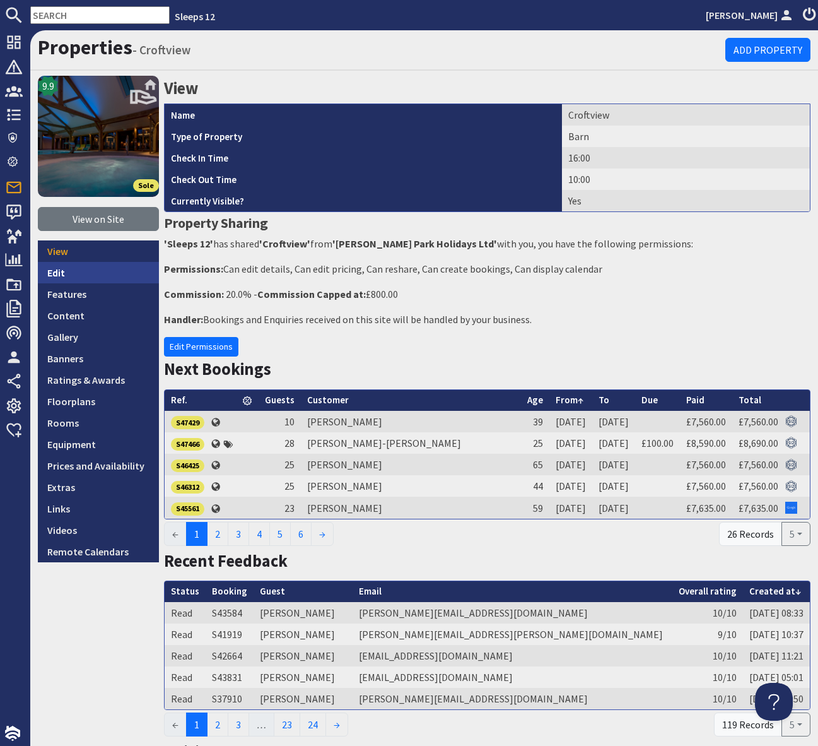
click at [83, 269] on link "Edit" at bounding box center [98, 272] width 121 height 21
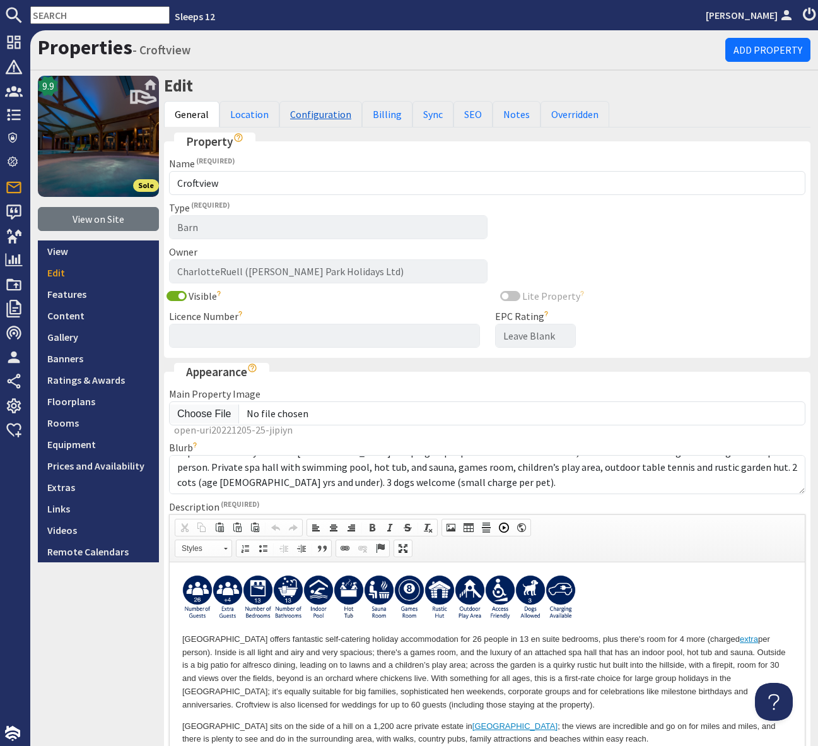
click at [312, 115] on link "Configuration" at bounding box center [320, 114] width 83 height 26
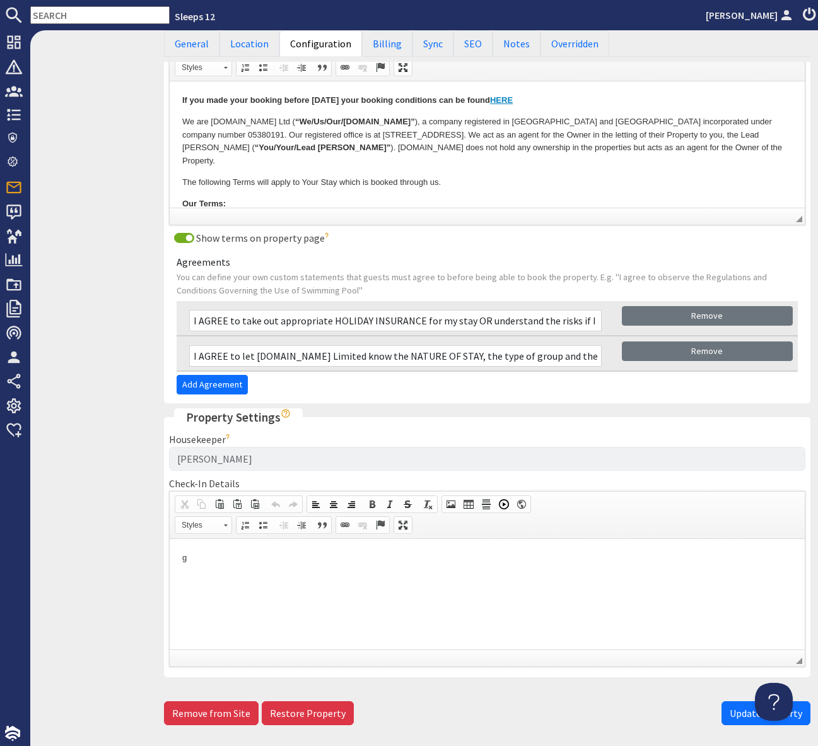
scroll to position [679, 0]
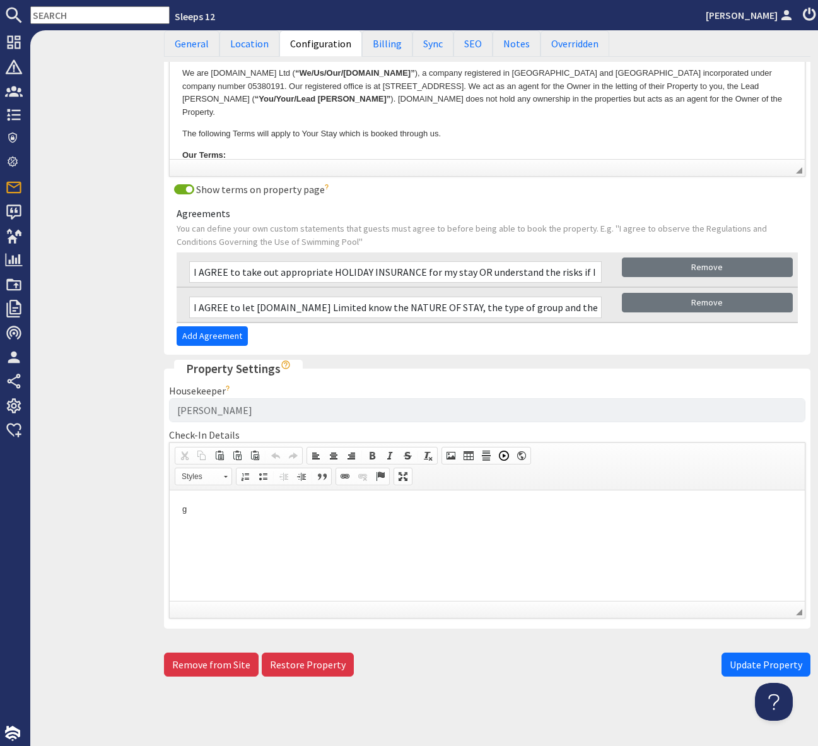
click at [192, 510] on p "g" at bounding box center [487, 508] width 610 height 13
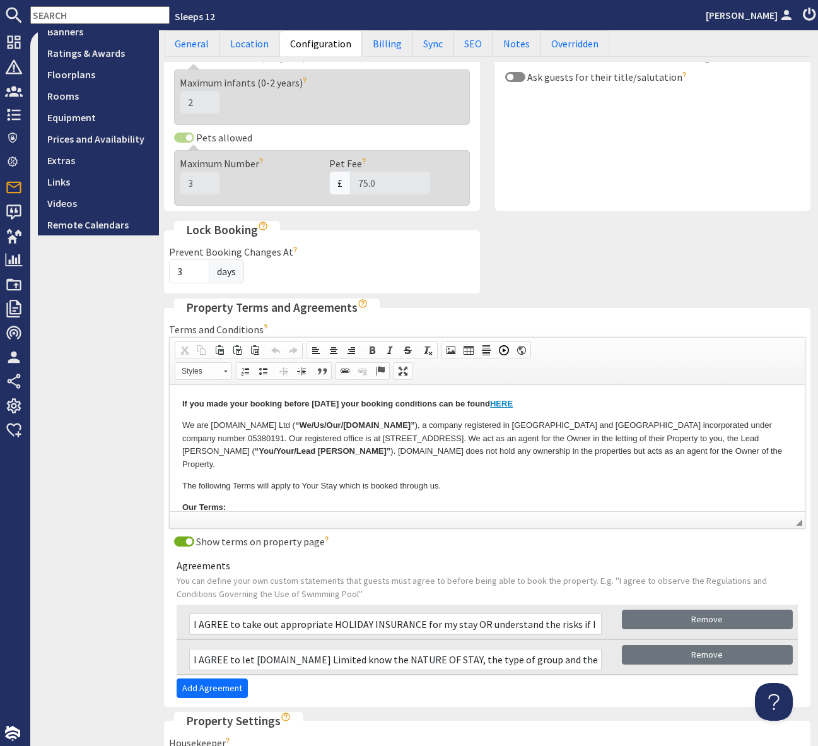
scroll to position [291, 0]
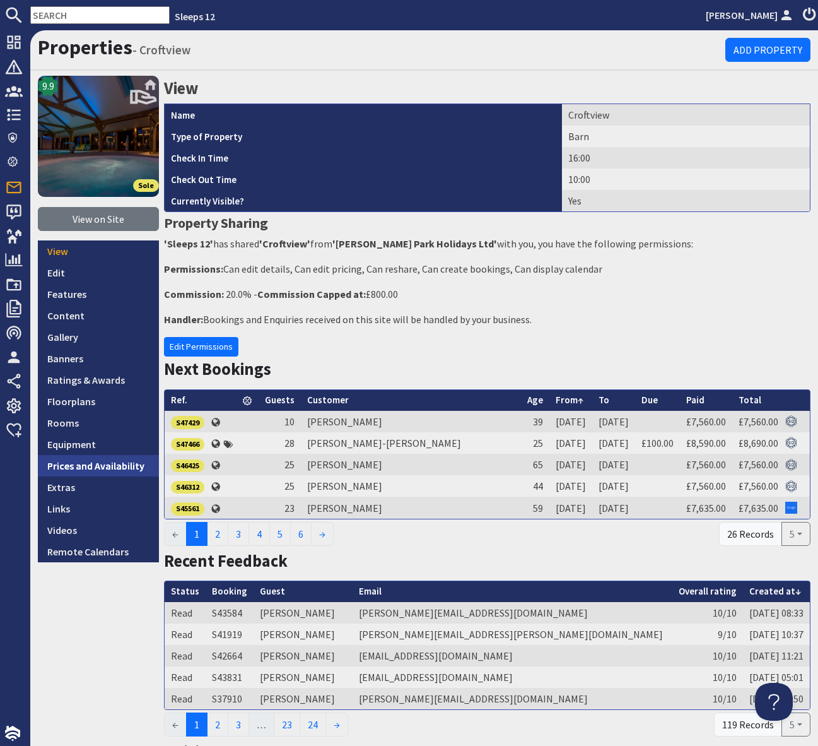
click at [115, 463] on link "Prices and Availability" at bounding box center [98, 465] width 121 height 21
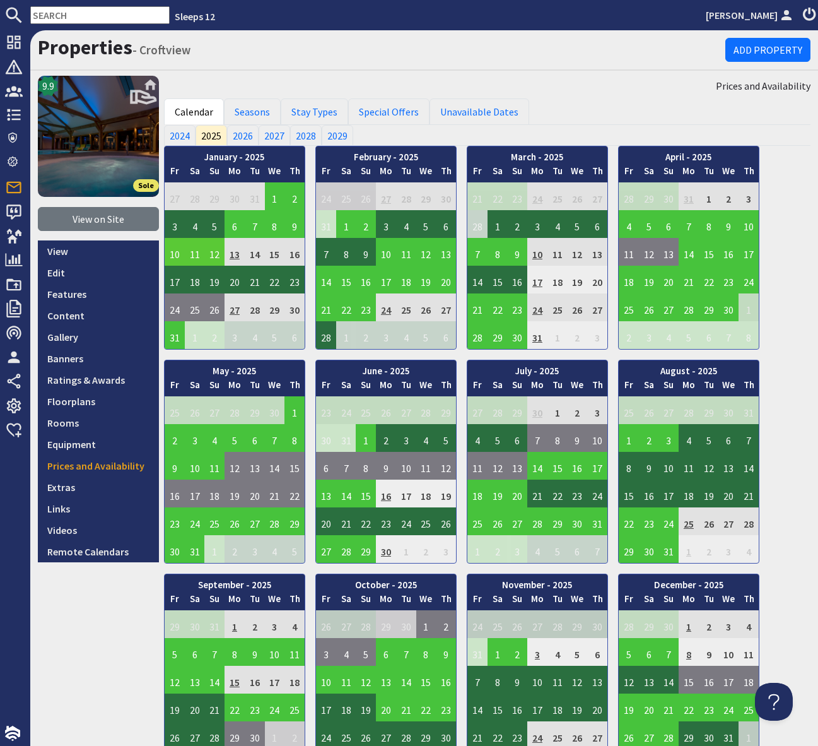
click at [174, 252] on td "10" at bounding box center [175, 252] width 20 height 28
click at [175, 307] on link "View booking" at bounding box center [177, 309] width 66 height 13
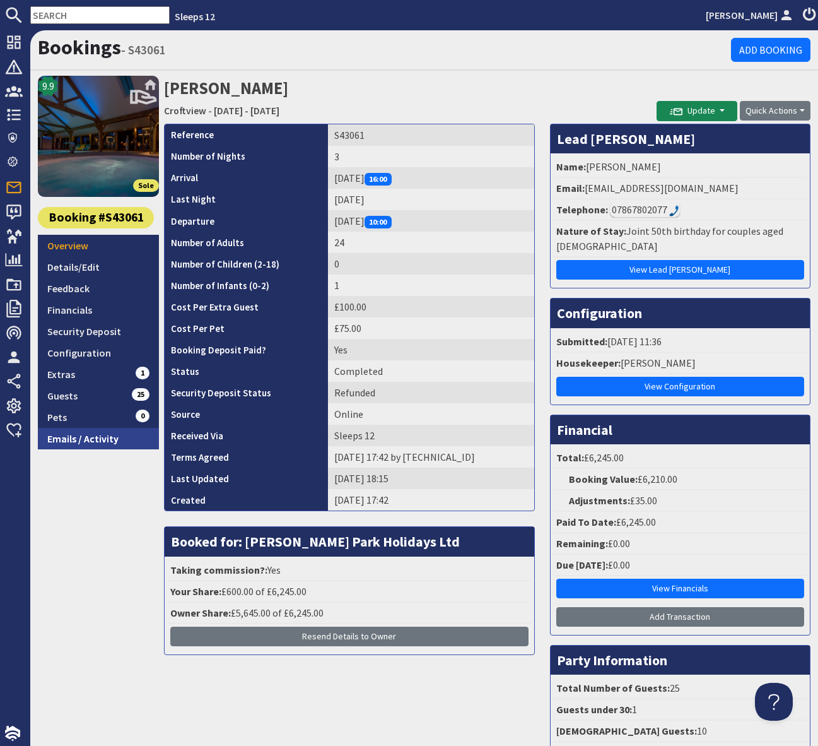
click at [81, 434] on link "Emails / Activity" at bounding box center [98, 438] width 121 height 21
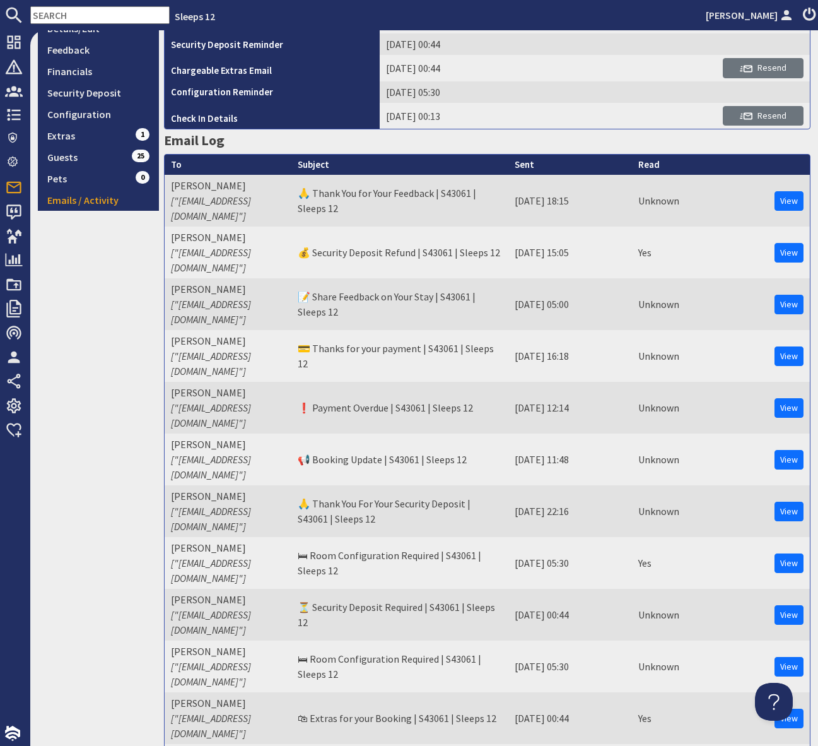
scroll to position [238, 0]
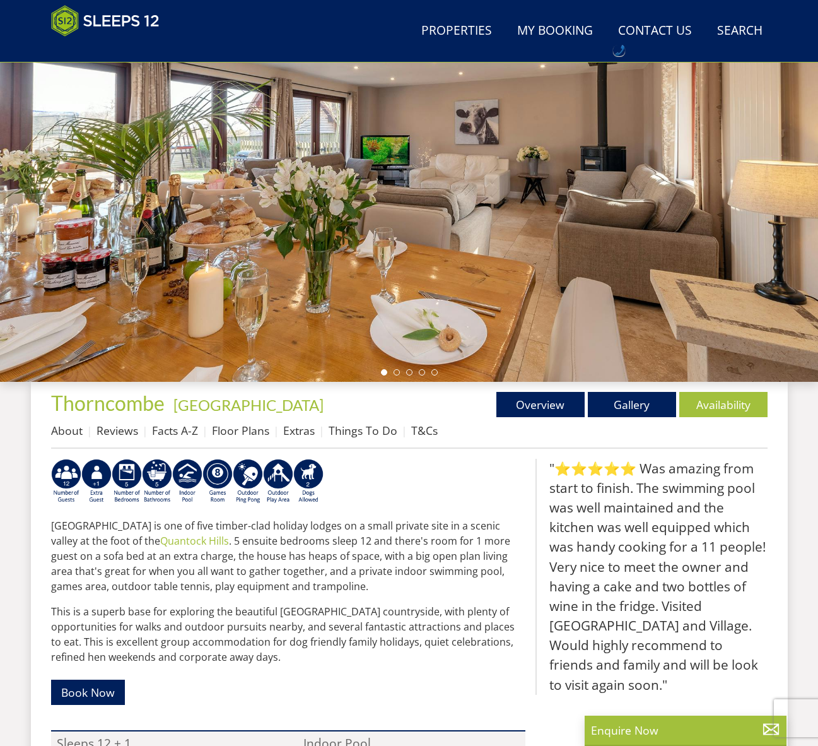
scroll to position [172, 0]
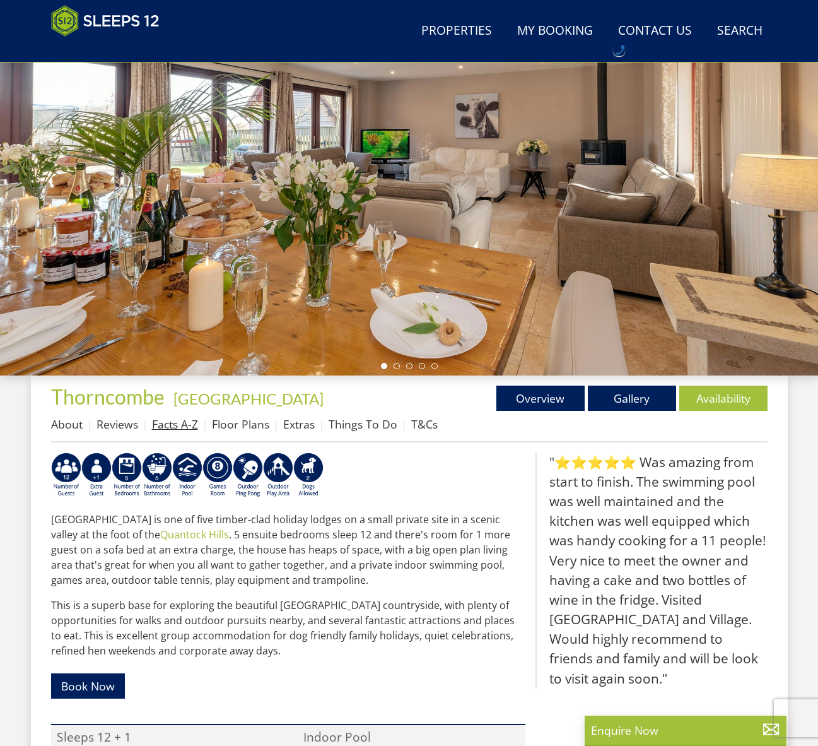
click at [185, 426] on link "Facts A-Z" at bounding box center [175, 423] width 46 height 15
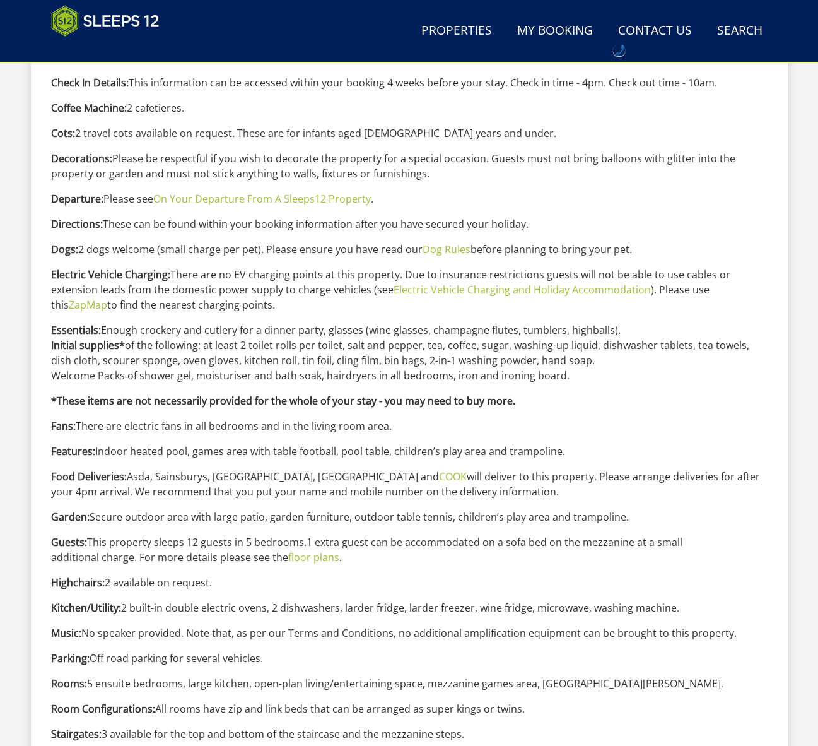
scroll to position [789, 0]
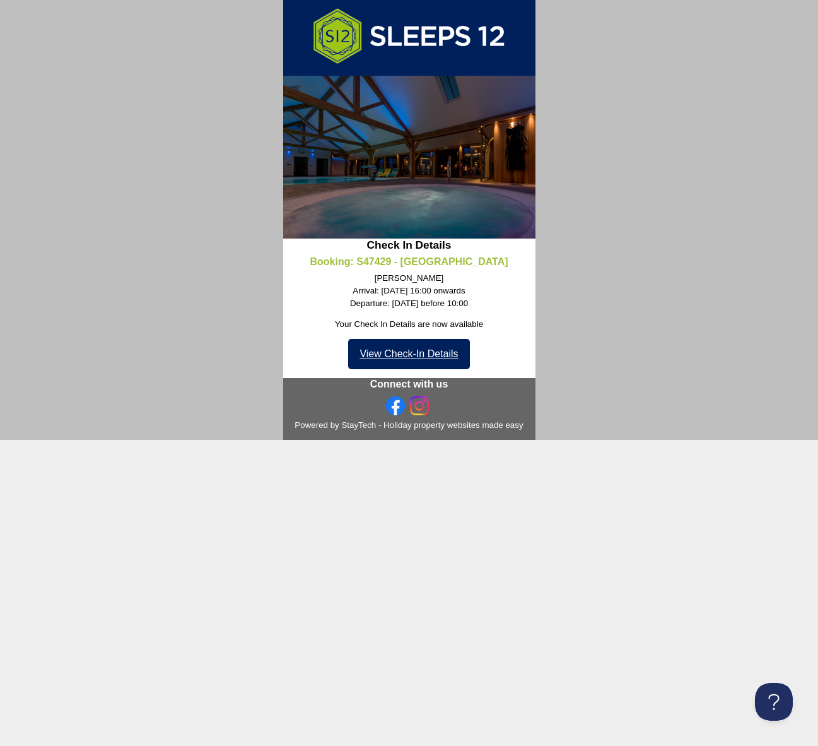
click at [404, 356] on link "View Check-In Details" at bounding box center [408, 354] width 121 height 30
click at [553, 440] on html "🔑 Check In Details Available | S47429 | Sleeps 12 Exciting news! Your Check In …" at bounding box center [409, 220] width 818 height 440
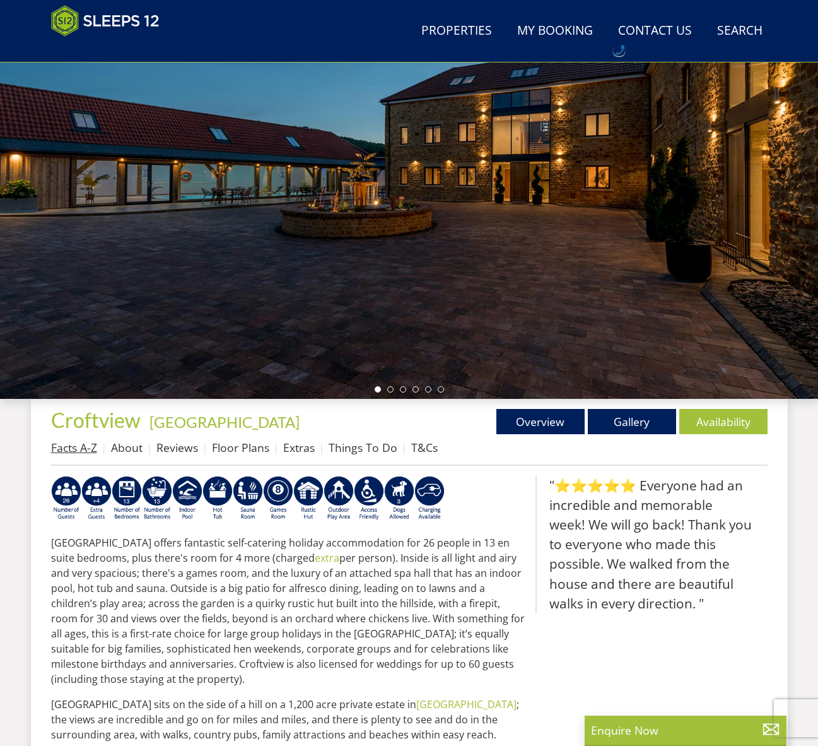
click at [78, 445] on link "Facts A-Z" at bounding box center [74, 447] width 46 height 15
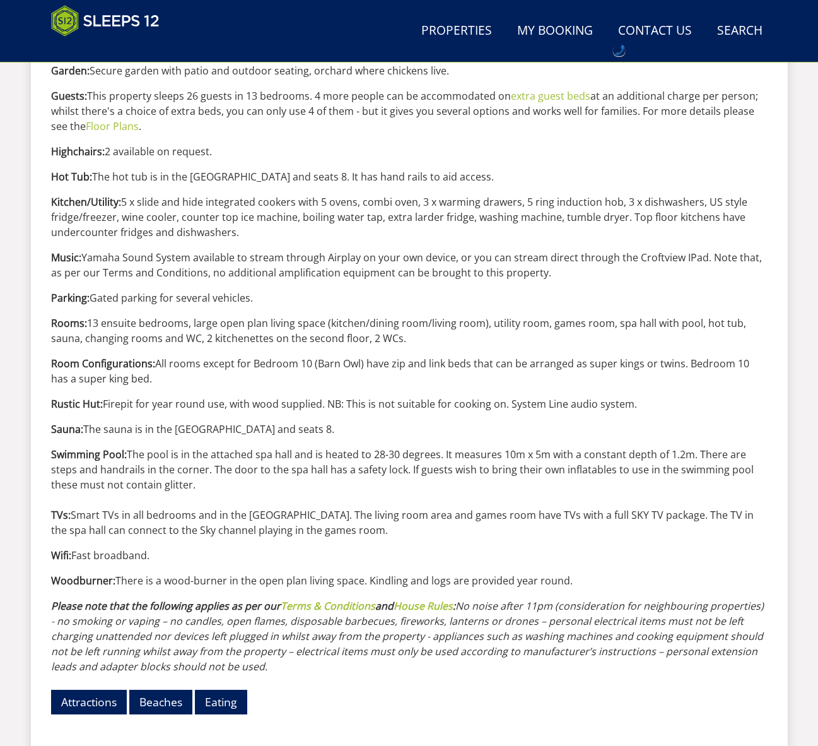
scroll to position [1255, 0]
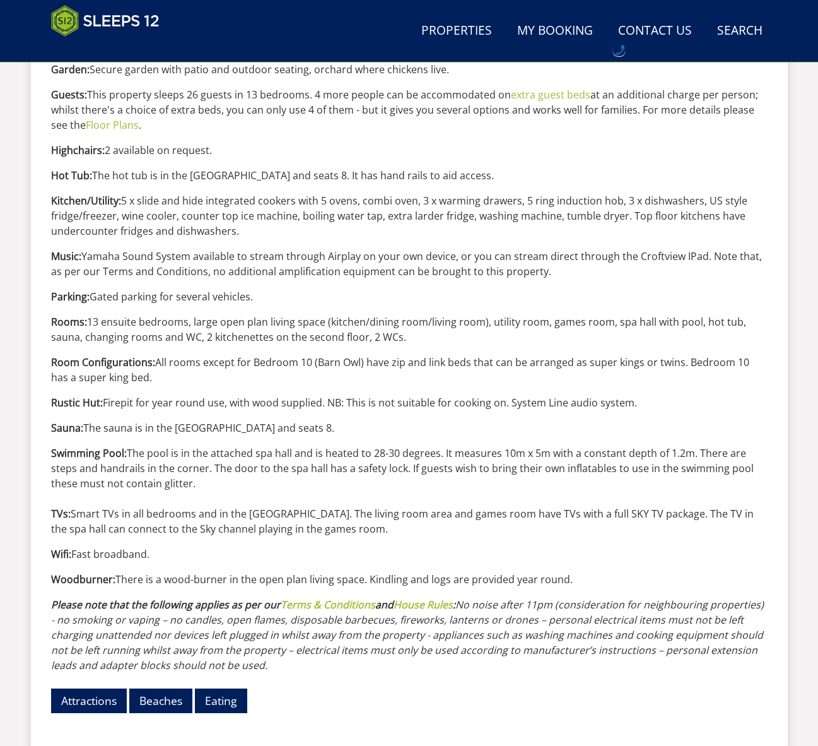
click at [319, 526] on p "Swimming Pool: The pool is in the attached spa hall and is heated to 28-30 degr…" at bounding box center [409, 490] width 717 height 91
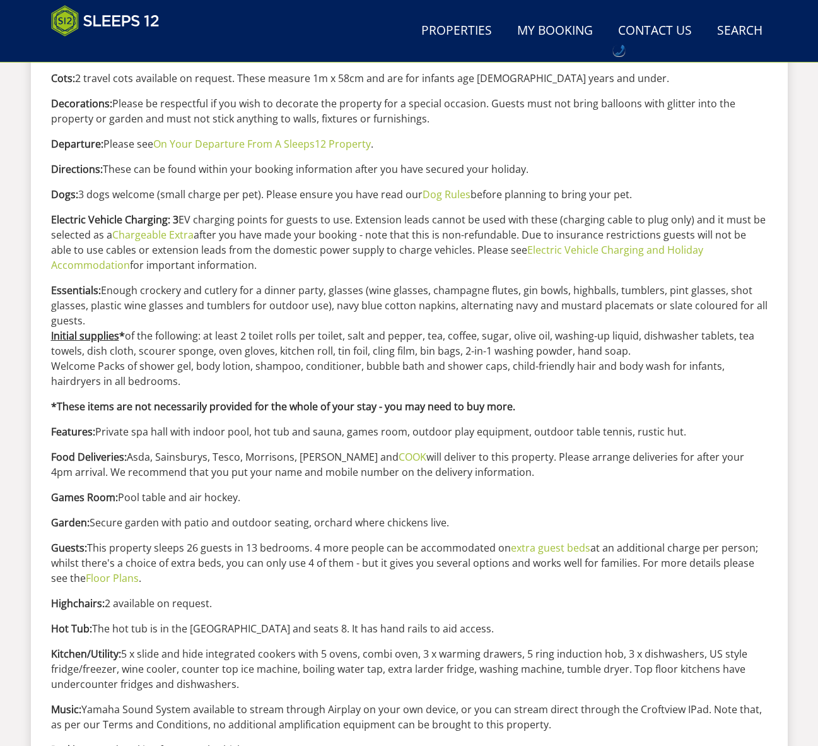
scroll to position [807, 0]
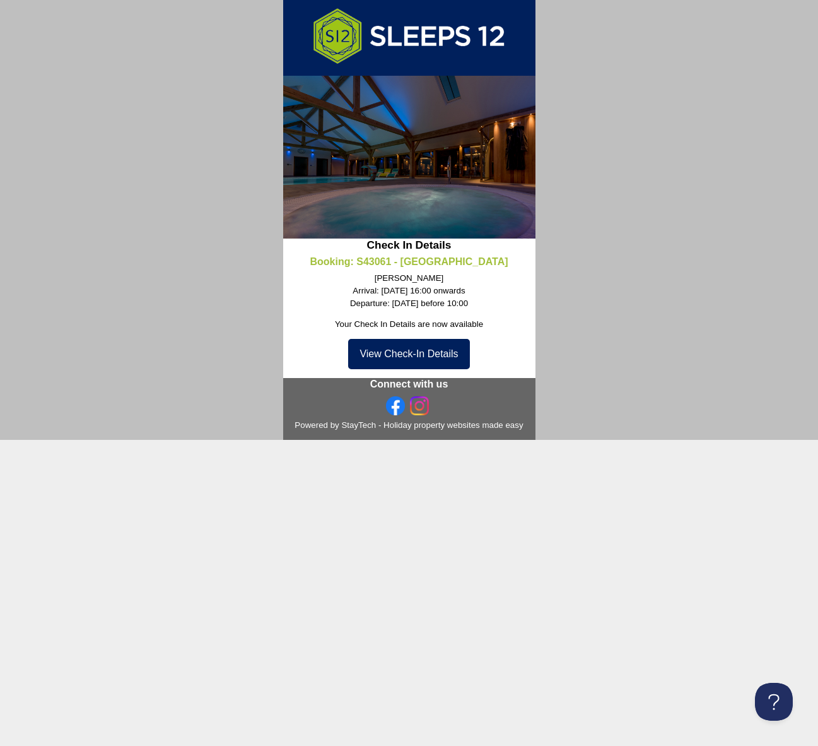
click at [395, 345] on link "View Check-In Details" at bounding box center [408, 354] width 121 height 30
click at [436, 38] on img at bounding box center [409, 36] width 198 height 62
